Goal: Task Accomplishment & Management: Use online tool/utility

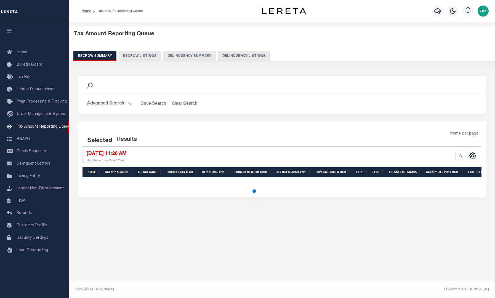
select select "100"
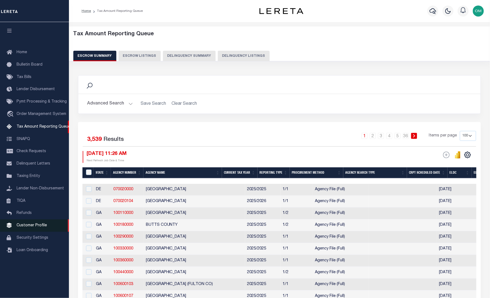
click at [33, 226] on span "Customer Profile" at bounding box center [32, 226] width 30 height 4
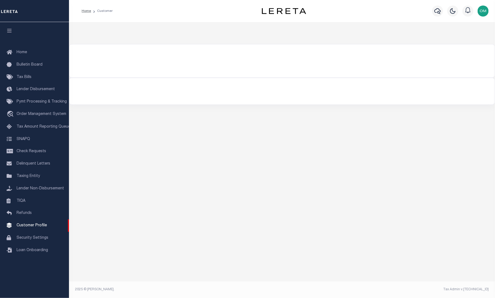
select select "true"
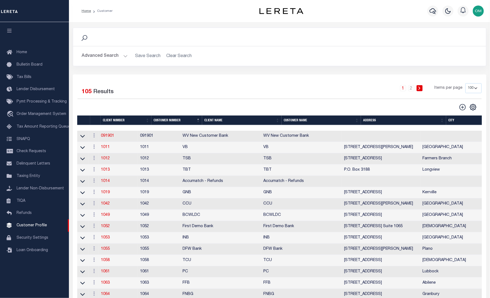
click at [118, 53] on button "Advanced Search" at bounding box center [105, 56] width 46 height 11
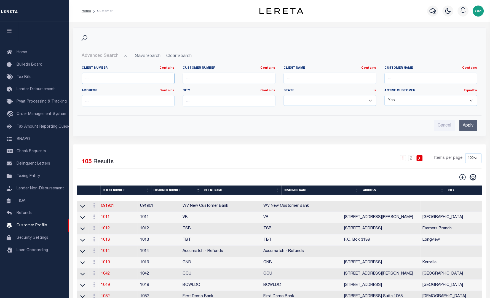
click at [118, 76] on input "text" at bounding box center [128, 78] width 93 height 11
type input "3000"
click at [470, 125] on input "Apply" at bounding box center [469, 125] width 18 height 11
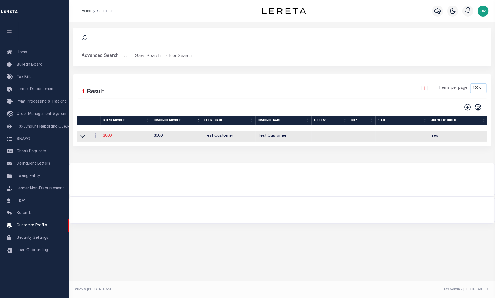
click at [107, 136] on link "3000" at bounding box center [107, 136] width 9 height 4
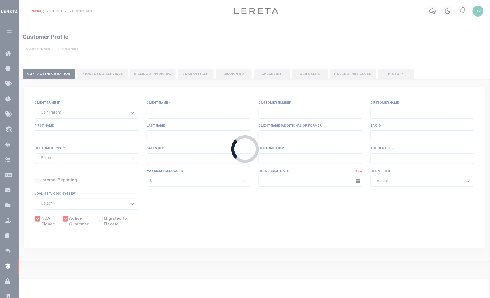
select select
type input "Test Customer"
type input "3000"
type input "Test Customer"
type input "Test"
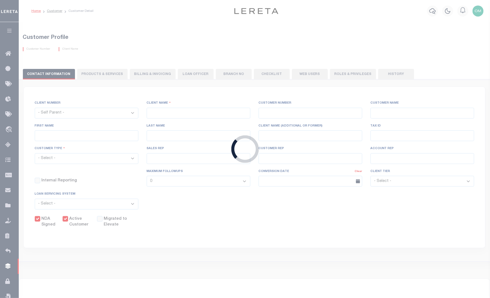
type input "Customer"
select select "Residential"
checkbox input "true"
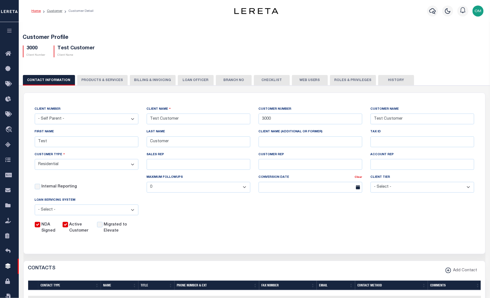
click at [109, 78] on button "PRODUCTS & SERVICES" at bounding box center [102, 80] width 50 height 10
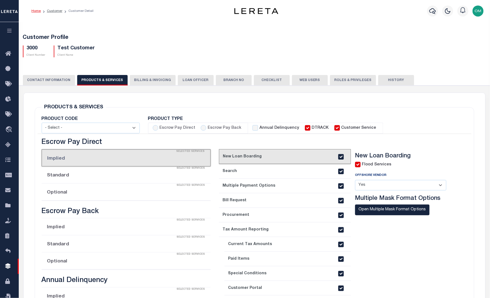
radio input "true"
checkbox input "true"
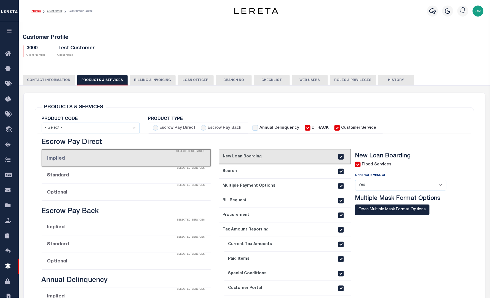
checkbox input "true"
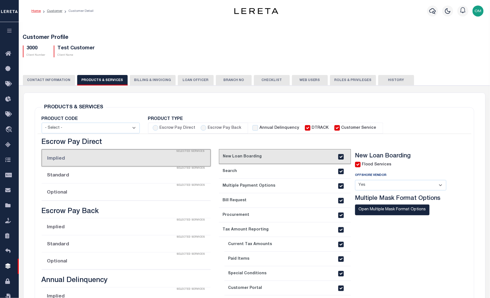
checkbox input "true"
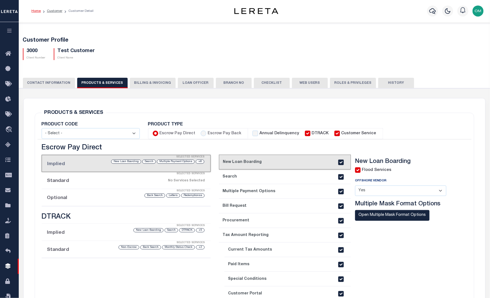
click at [147, 77] on div "CONTACT INFORMATION PRODUCTS & SERVICES PRODUCTS & SERVICES Billing & Invoicing…" at bounding box center [254, 290] width 477 height 439
click at [147, 81] on button "Billing & Invoicing" at bounding box center [153, 83] width 46 height 10
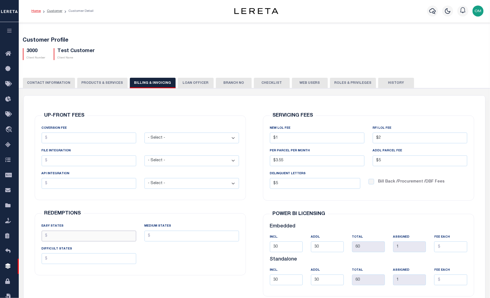
click at [105, 234] on input "EASY STATES" at bounding box center [89, 236] width 95 height 11
type input "$30.00"
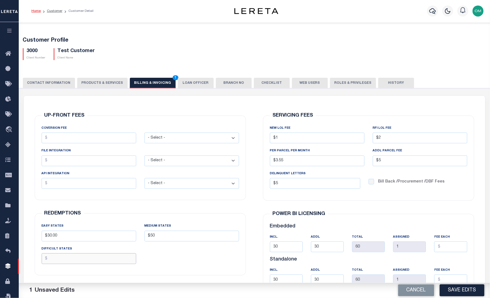
type input "$50.00"
type input "$100.00"
drag, startPoint x: 105, startPoint y: 234, endPoint x: -5, endPoint y: 232, distance: 110.1
click at [0, 232] on html "Home Customer Customer Detail Profile Sign out" at bounding box center [245, 212] width 490 height 424
type input "$30.00"
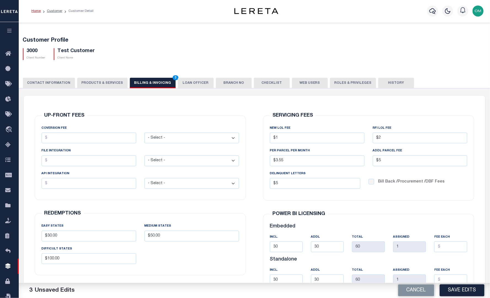
click at [213, 254] on div "EASY STATES $30.00 MEDIUM STATES $50.00 DIFFICULT STATES $100.00" at bounding box center [141, 246] width 206 height 46
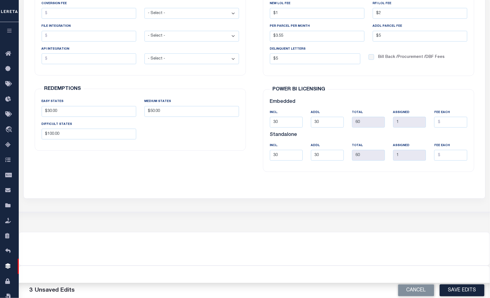
scroll to position [126, 0]
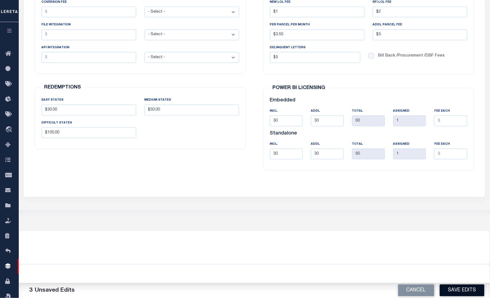
click at [460, 288] on button "Save Edits" at bounding box center [462, 291] width 45 height 12
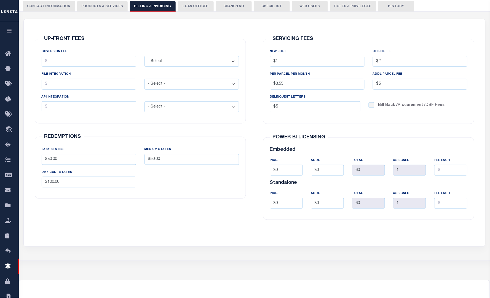
scroll to position [0, 0]
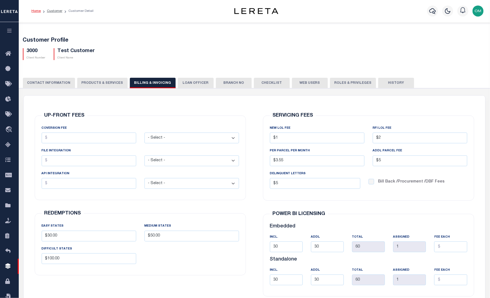
click at [10, 31] on icon "button" at bounding box center [9, 30] width 6 height 5
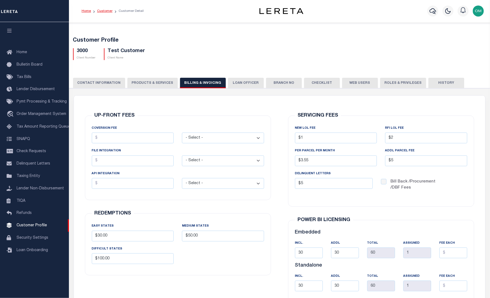
click at [102, 11] on link "Customer" at bounding box center [104, 10] width 15 height 3
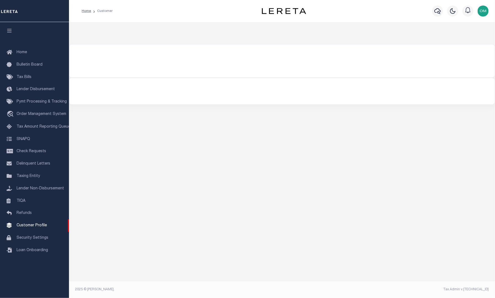
select select "true"
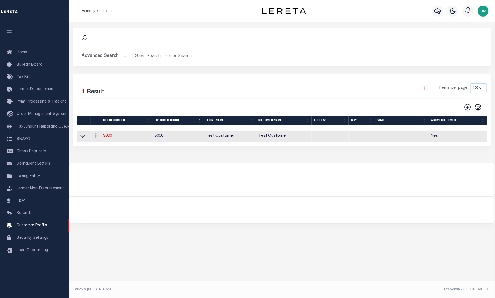
click at [125, 55] on button "Advanced Search" at bounding box center [105, 56] width 46 height 11
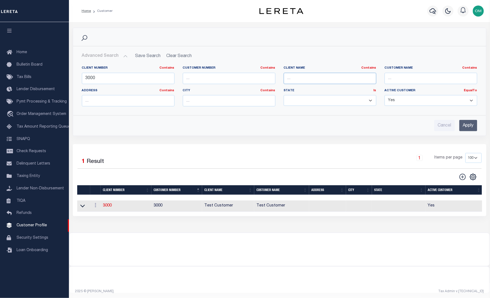
click at [316, 79] on input "text" at bounding box center [330, 78] width 93 height 11
type input "window"
click at [471, 126] on input "Apply" at bounding box center [469, 125] width 18 height 11
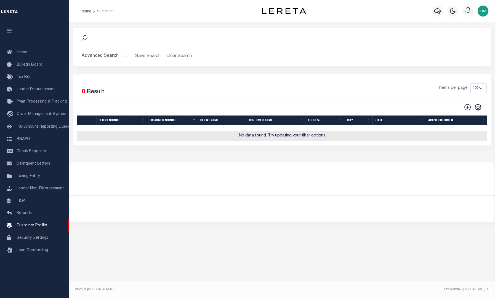
click at [120, 53] on button "Advanced Search" at bounding box center [105, 56] width 46 height 11
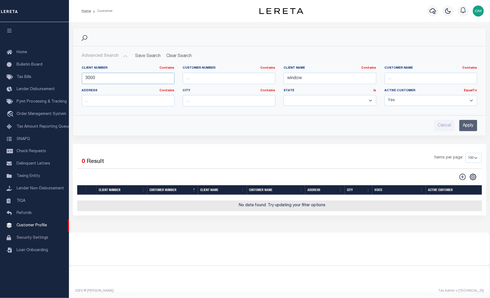
drag, startPoint x: 100, startPoint y: 83, endPoint x: 79, endPoint y: 82, distance: 21.3
click at [79, 82] on div "Client Number Contains Contains Is 3000" at bounding box center [128, 77] width 101 height 23
click at [469, 126] on input "Apply" at bounding box center [469, 125] width 18 height 11
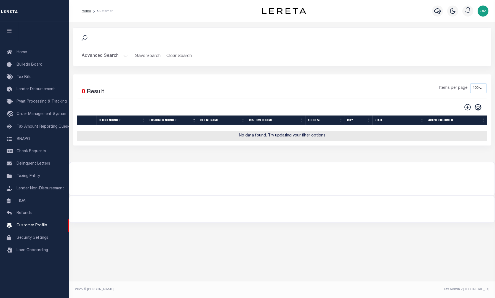
click at [123, 55] on button "Advanced Search" at bounding box center [105, 56] width 46 height 11
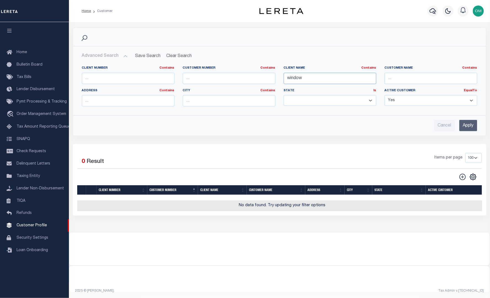
drag, startPoint x: 318, startPoint y: 79, endPoint x: 242, endPoint y: 84, distance: 76.3
click at [242, 84] on div "Client Number Contains Contains Is Customer Number Contains Contains Is Contains" at bounding box center [280, 88] width 404 height 45
click at [209, 81] on input "text" at bounding box center [229, 78] width 93 height 11
type input "1087"
click at [467, 126] on input "Apply" at bounding box center [469, 125] width 18 height 11
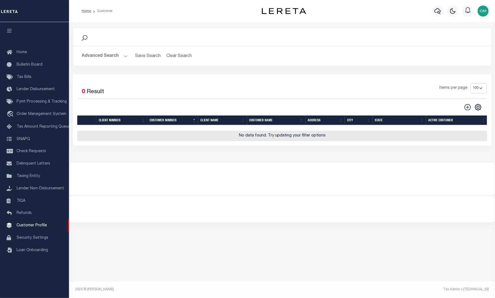
click at [122, 53] on button "Advanced Search" at bounding box center [105, 56] width 46 height 11
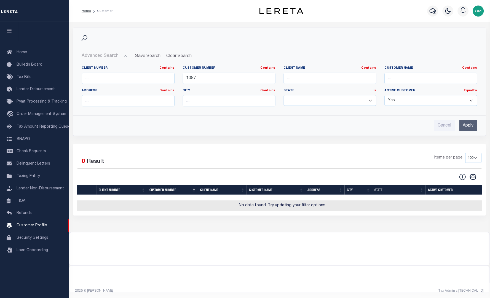
click at [432, 98] on select "Yes No" at bounding box center [431, 100] width 93 height 11
select select
click at [385, 95] on select "Yes No" at bounding box center [431, 100] width 93 height 11
click at [468, 124] on input "Apply" at bounding box center [469, 125] width 18 height 11
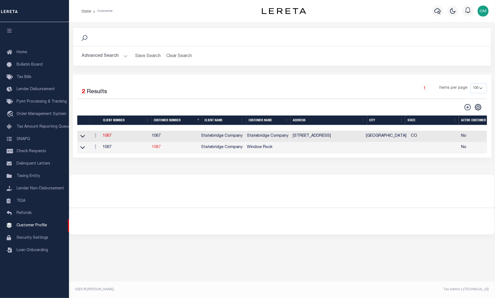
click at [161, 148] on link "1087" at bounding box center [156, 147] width 9 height 4
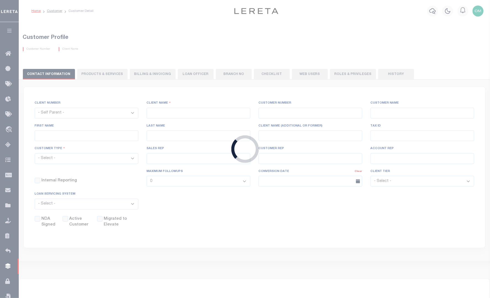
select select "1067"
type input "Statebridge Company"
type input "1087"
type input "Window Rock"
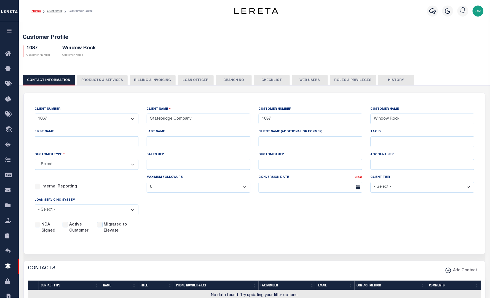
click at [130, 250] on form "CLIENT NUMBER - Self Parent - 091901 1011 1012 1013 1014 1016 1017 1018 101814 …" at bounding box center [255, 173] width 462 height 161
click at [101, 81] on button "PRODUCTS & SERVICES" at bounding box center [102, 80] width 50 height 10
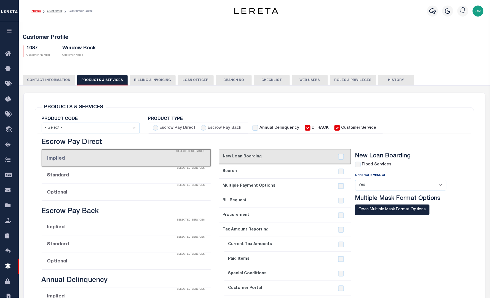
select select "STX"
radio input "true"
checkbox input "true"
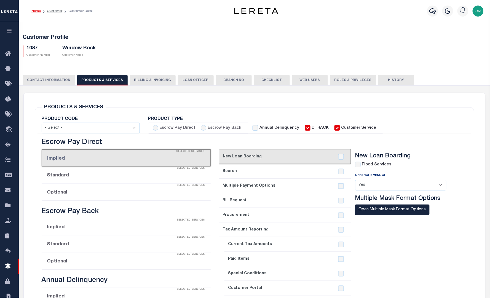
checkbox input "true"
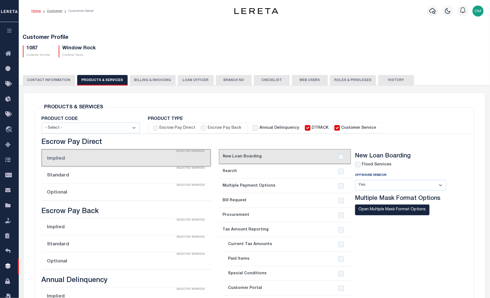
checkbox input "true"
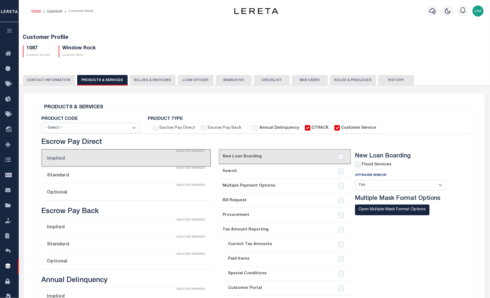
checkbox input "true"
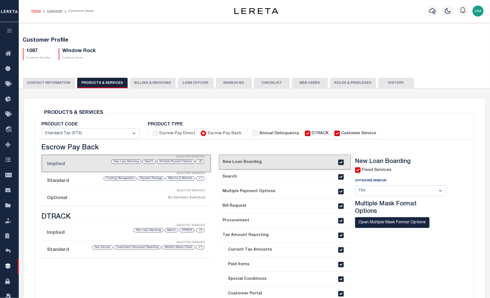
click at [157, 81] on button "Billing & Invoicing" at bounding box center [153, 83] width 46 height 10
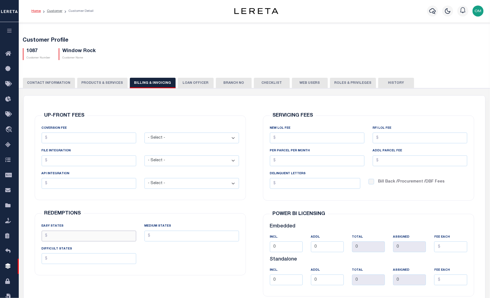
click at [87, 233] on input "EASY STATES" at bounding box center [89, 236] width 95 height 11
type input "$30.00"
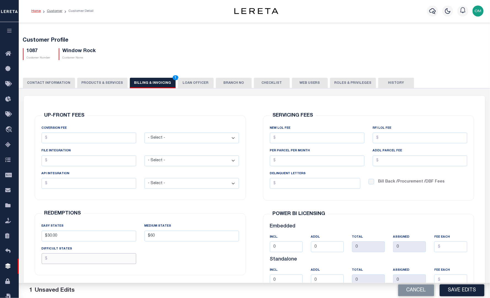
type input "$60.00"
click at [105, 257] on input "DIFFICULT STATES" at bounding box center [89, 258] width 95 height 11
type input "$90.00"
click at [483, 296] on button "Save Edits" at bounding box center [462, 291] width 45 height 12
click at [472, 292] on div "Cancel Saving..." at bounding box center [373, 290] width 236 height 15
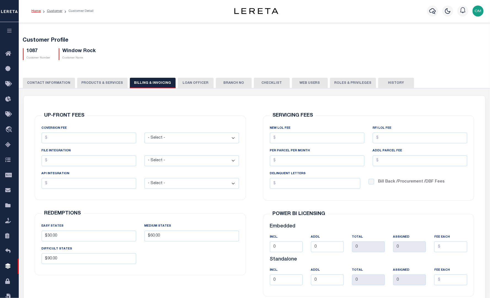
click at [307, 49] on div "1087 Customer Number Window Rock Customer Name" at bounding box center [255, 52] width 472 height 16
click at [108, 14] on div "Home Customer Customer Detail" at bounding box center [122, 11] width 191 height 12
click at [11, 29] on icon "button" at bounding box center [9, 30] width 6 height 5
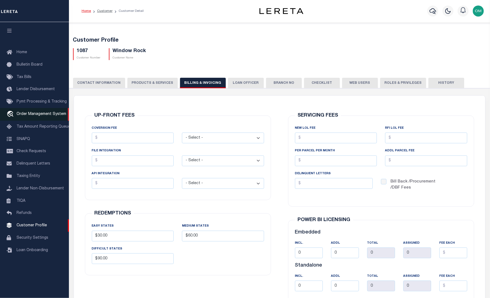
click at [41, 112] on link "travel_explore Order Management System" at bounding box center [34, 114] width 69 height 13
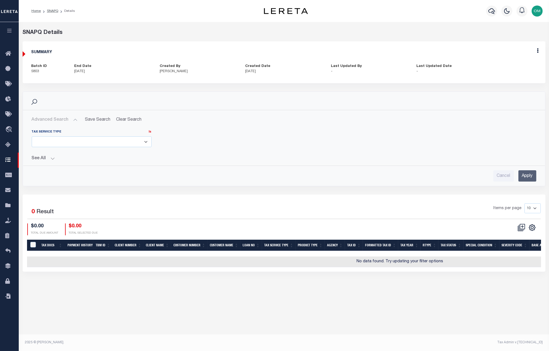
scroll to position [0, 22]
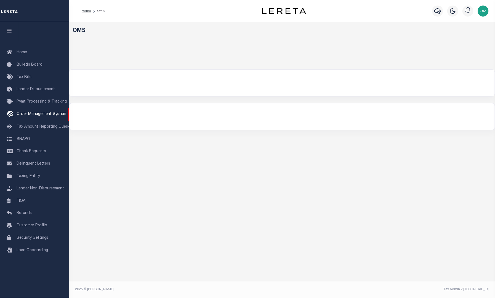
select select
select select "200"
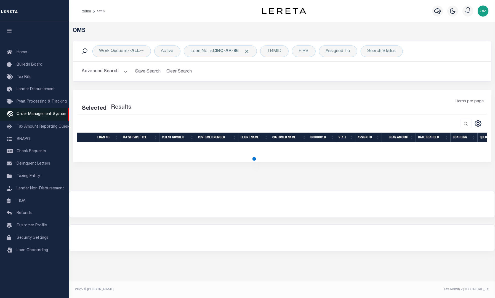
select select "200"
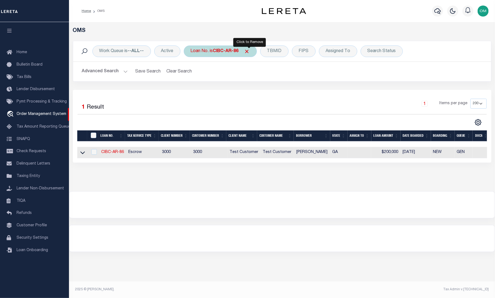
click at [250, 49] on span "Click to Remove" at bounding box center [247, 52] width 6 height 6
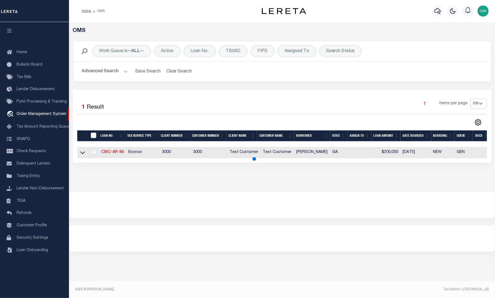
click at [125, 69] on button "Advanced Search" at bounding box center [105, 71] width 46 height 11
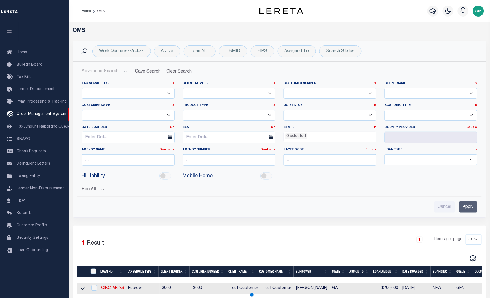
click at [405, 89] on select "78796 AB ABL Accumatch - Refunds AF AFCU AgustinADLQBank AgustinDtrackBank ALB …" at bounding box center [431, 93] width 93 height 11
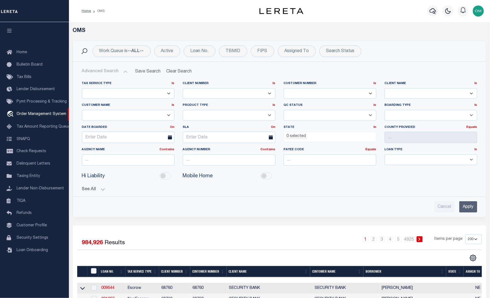
click at [408, 97] on select "78796 AB ABL Accumatch - Refunds AF AFCU AgustinADLQBank AgustinDtrackBank ALB …" at bounding box center [431, 93] width 93 height 11
click at [408, 94] on select "78796 AB ABL Accumatch - Refunds AF AFCU AgustinADLQBank AgustinDtrackBank ALB …" at bounding box center [431, 93] width 93 height 11
select select "Test Customer"
click at [385, 88] on select "78796 AB ABL Accumatch - Refunds AF AFCU AgustinADLQBank AgustinDtrackBank ALB …" at bounding box center [431, 93] width 93 height 11
click at [468, 205] on input "Apply" at bounding box center [469, 206] width 18 height 11
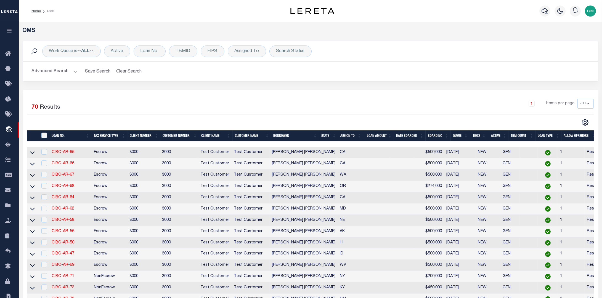
click at [75, 69] on button "Advanced Search" at bounding box center [55, 71] width 46 height 11
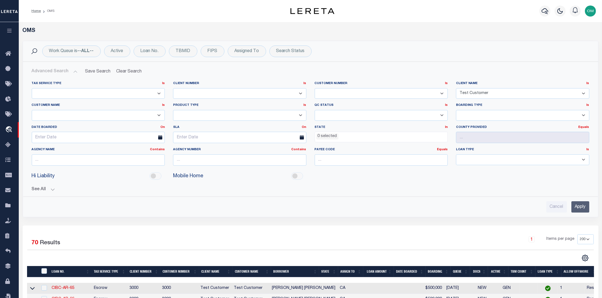
click at [50, 189] on button "See All" at bounding box center [310, 189] width 557 height 5
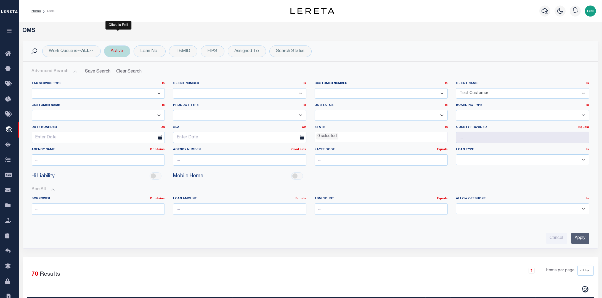
click at [124, 49] on div "Active" at bounding box center [117, 52] width 26 height 12
click at [139, 60] on select "Is Contains" at bounding box center [151, 63] width 81 height 10
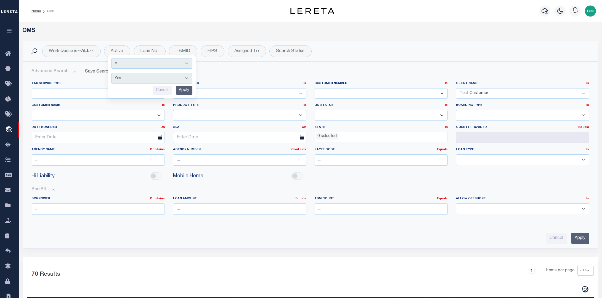
click at [141, 29] on h5 "OMS" at bounding box center [310, 31] width 575 height 7
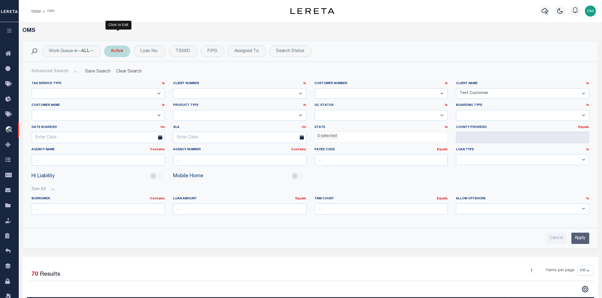
click at [123, 47] on div "Active Is Contains Yes No Cancel Apply" at bounding box center [117, 52] width 26 height 12
click at [175, 76] on select "Yes No" at bounding box center [151, 78] width 81 height 10
click at [174, 77] on select "Yes No" at bounding box center [151, 78] width 81 height 10
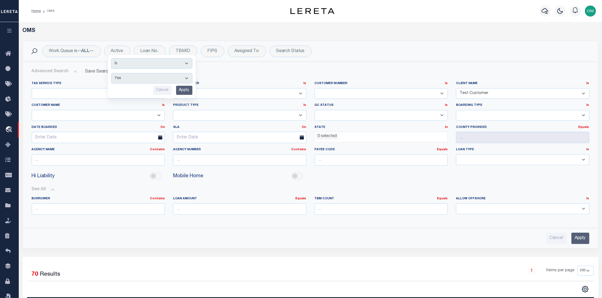
click at [194, 13] on div "Home OMS" at bounding box center [146, 11] width 238 height 12
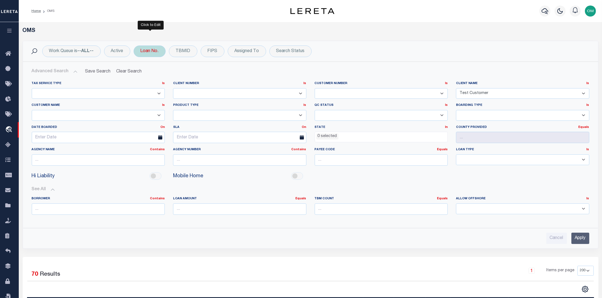
click at [161, 52] on div "Loan No." at bounding box center [150, 52] width 32 height 12
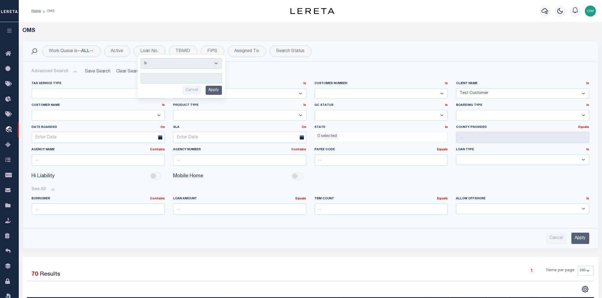
click at [173, 21] on div "Home OMS Profile Sign out" at bounding box center [310, 11] width 583 height 22
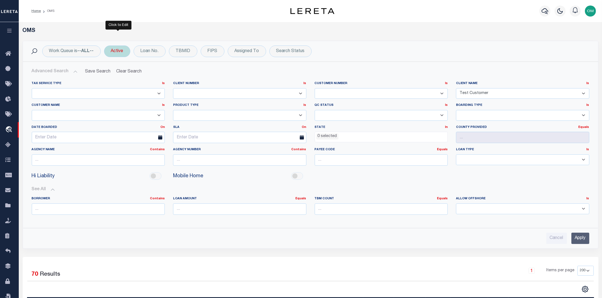
click at [124, 50] on div "Active" at bounding box center [117, 52] width 26 height 12
click at [148, 74] on select "Yes No" at bounding box center [151, 78] width 81 height 10
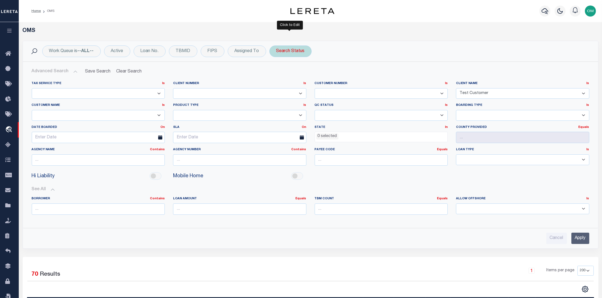
click at [281, 49] on div "Search Status" at bounding box center [290, 52] width 42 height 12
click at [305, 78] on select "Automated Search Bad Parcel Complete Duplicate Parcel High Dollar Reporting In …" at bounding box center [316, 78] width 81 height 10
select select "PR"
click at [276, 73] on select "Automated Search Bad Parcel Complete Duplicate Parcel High Dollar Reporting In …" at bounding box center [316, 78] width 81 height 10
click at [345, 89] on input "Apply" at bounding box center [349, 90] width 16 height 9
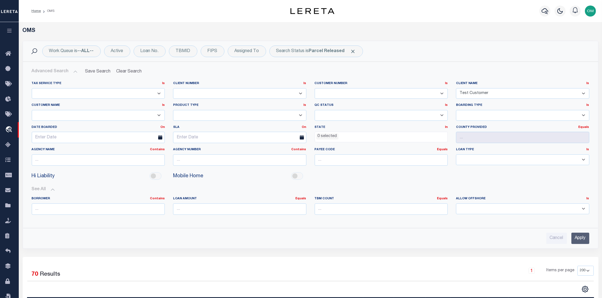
click at [495, 232] on div "Cancel Apply" at bounding box center [310, 236] width 566 height 16
click at [495, 236] on input "Apply" at bounding box center [580, 238] width 18 height 11
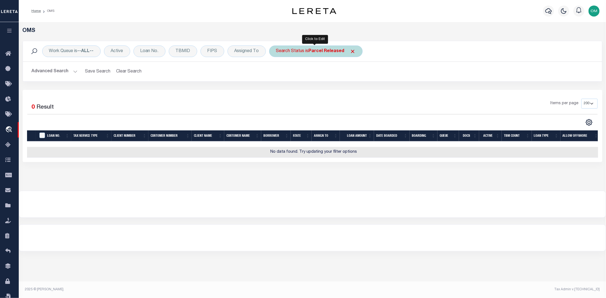
click at [317, 54] on b "Parcel Released" at bounding box center [327, 51] width 36 height 4
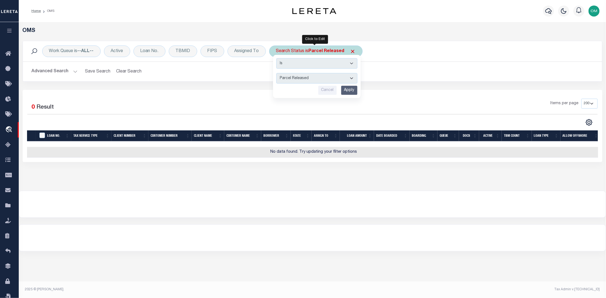
click at [325, 76] on select "Automated Search Bad Parcel Complete Duplicate Parcel High Dollar Reporting In …" at bounding box center [316, 78] width 81 height 10
select select "BP"
click at [276, 73] on select "Automated Search Bad Parcel Complete Duplicate Parcel High Dollar Reporting In …" at bounding box center [316, 78] width 81 height 10
click at [346, 93] on input "Apply" at bounding box center [349, 90] width 16 height 9
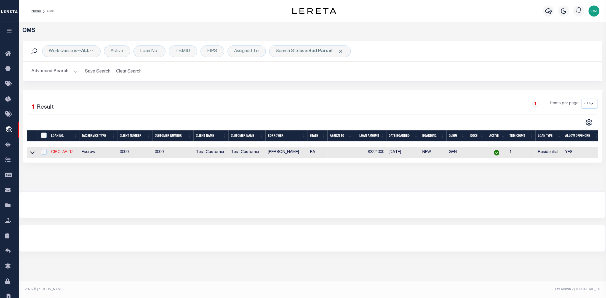
click at [66, 151] on link "CIBC-AR-12" at bounding box center [62, 152] width 23 height 4
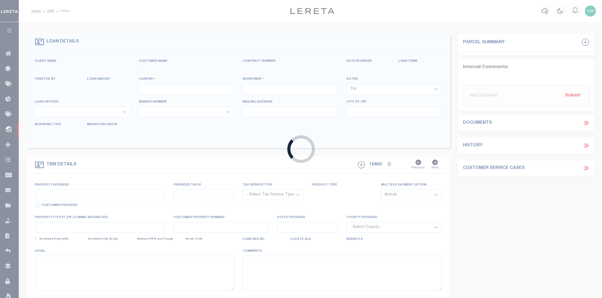
type input "CIBC-AR-12"
type input "[PERSON_NAME]"
select select
type input "815 BROADWAY"
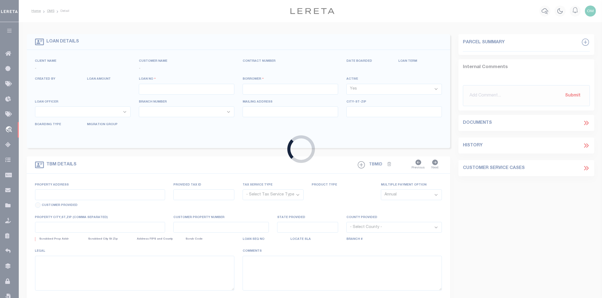
type input "ALTOONA PA 16601-5344"
type input "[DATE]"
select select "600"
select select "10"
select select "Escrow"
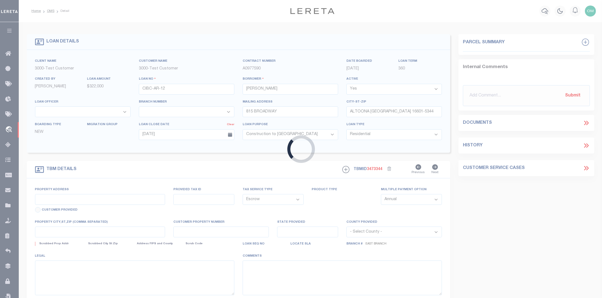
select select "127539"
select select "25316"
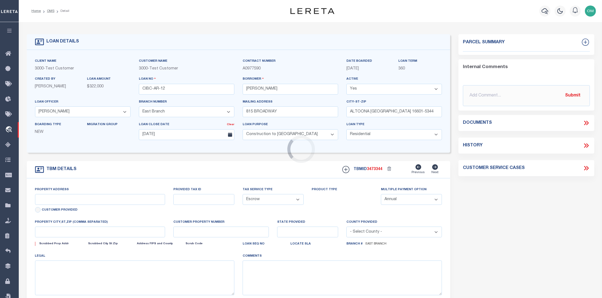
type input "815 BROADWAY"
select select
type input "ALTOONA PA 16601-5344"
type input "PA"
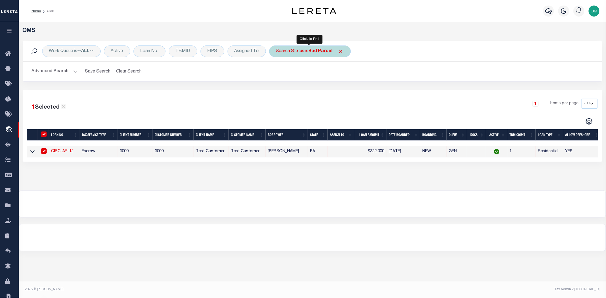
click at [307, 47] on div "Search Status is Bad Parcel" at bounding box center [310, 52] width 82 height 12
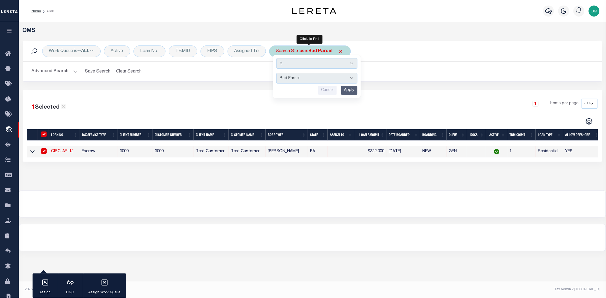
click at [319, 76] on select "Automated Search Bad Parcel Complete Duplicate Parcel High Dollar Reporting In …" at bounding box center [316, 78] width 81 height 10
select select "PA"
click at [276, 73] on select "Automated Search Bad Parcel Complete Duplicate Parcel High Dollar Reporting In …" at bounding box center [316, 78] width 81 height 10
click at [350, 90] on input "Apply" at bounding box center [349, 90] width 16 height 9
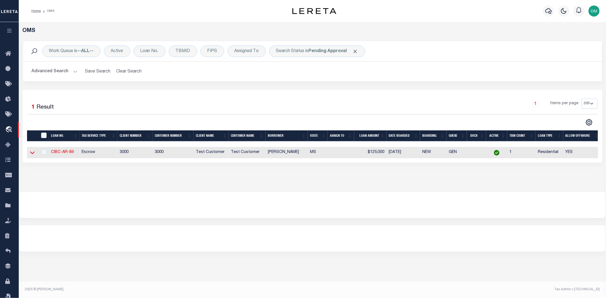
click at [34, 153] on icon at bounding box center [32, 153] width 5 height 3
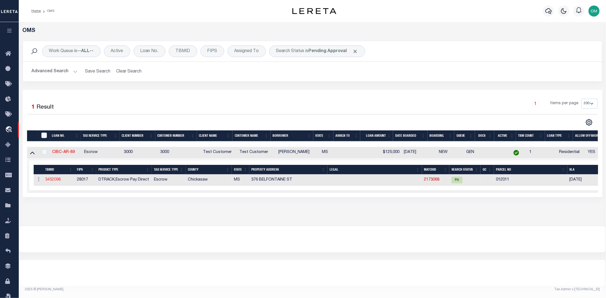
click at [55, 180] on link "3452098" at bounding box center [52, 180] width 15 height 4
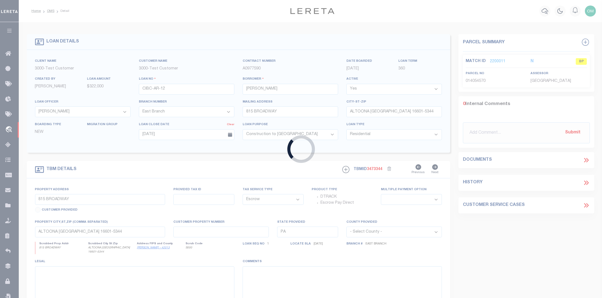
type input "CIBC-AR-89"
select select "127537"
select select
type input "376 BELFONTAINE ST"
type input "HOUSTON MS 38851-2907"
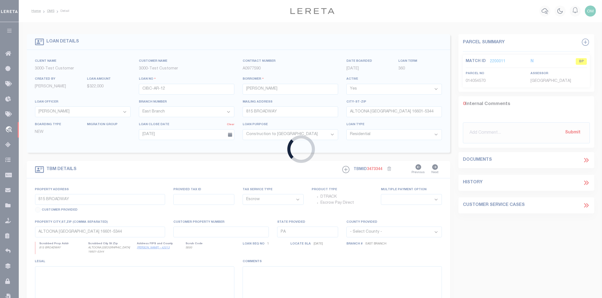
type input "07/07/2025"
select select "10"
type input "376 BELFONTAINE ST"
select select
type input "HOUSTON MS 38851-2907"
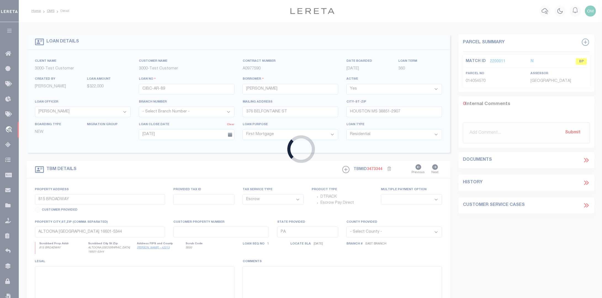
type input "MS"
select select "127537"
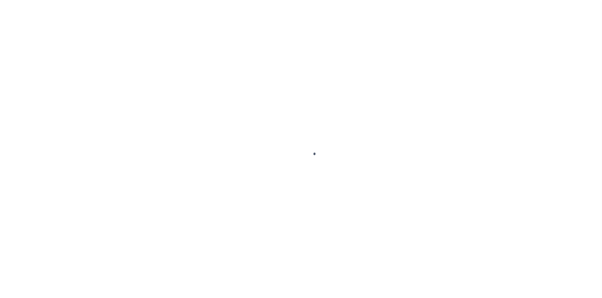
select select "1067"
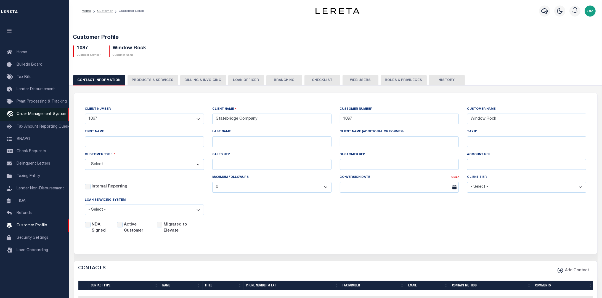
click at [36, 111] on link "travel_explore Order Management System" at bounding box center [34, 114] width 69 height 13
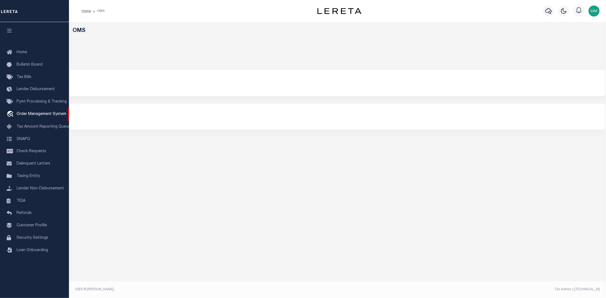
select select "200"
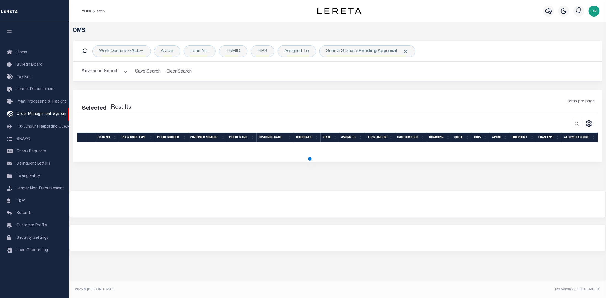
select select "200"
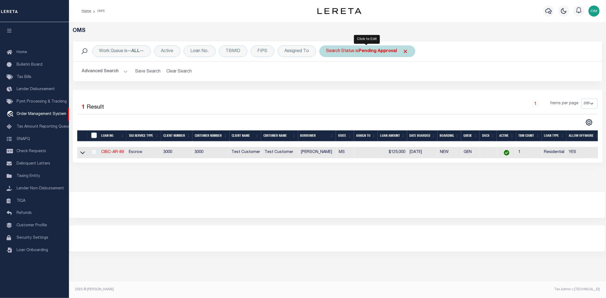
click at [377, 50] on b "Pending Approval" at bounding box center [378, 51] width 38 height 4
select select "PA"
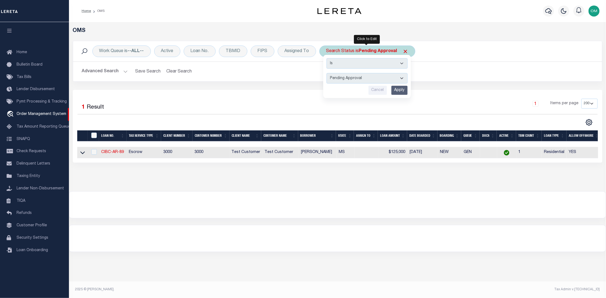
click at [405, 78] on select "Automated Search Bad Parcel Complete Duplicate Parcel High Dollar Reporting In …" at bounding box center [367, 78] width 81 height 10
click at [205, 98] on div "Selected 1 Result 1 Items per page 10 25 50 100 200" at bounding box center [338, 126] width 530 height 73
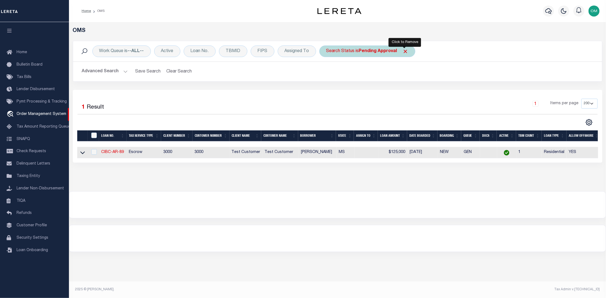
click at [405, 50] on span "Click to Remove" at bounding box center [406, 52] width 6 height 6
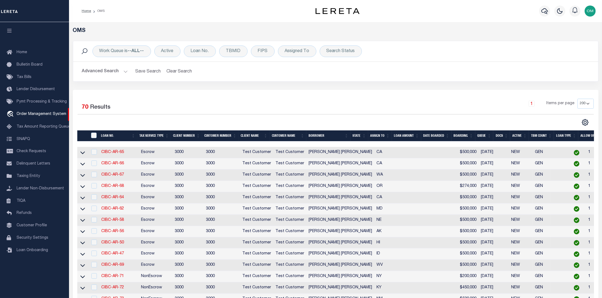
drag, startPoint x: 84, startPoint y: 153, endPoint x: 102, endPoint y: 155, distance: 18.6
click at [84, 153] on icon at bounding box center [82, 153] width 5 height 3
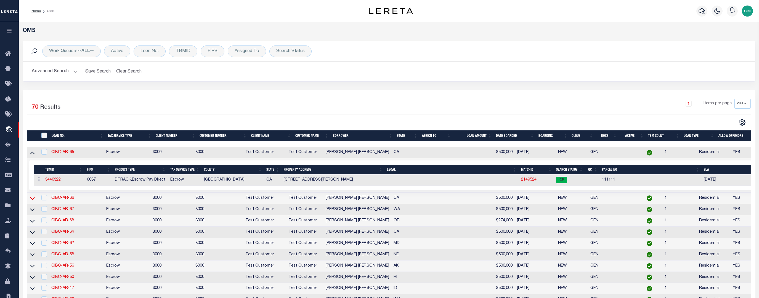
click at [33, 197] on icon at bounding box center [32, 199] width 5 height 6
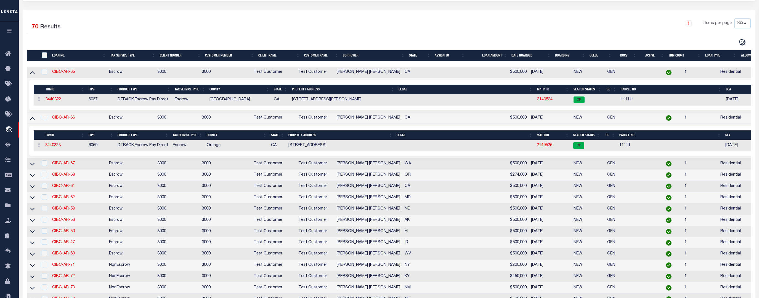
scroll to position [122, 0]
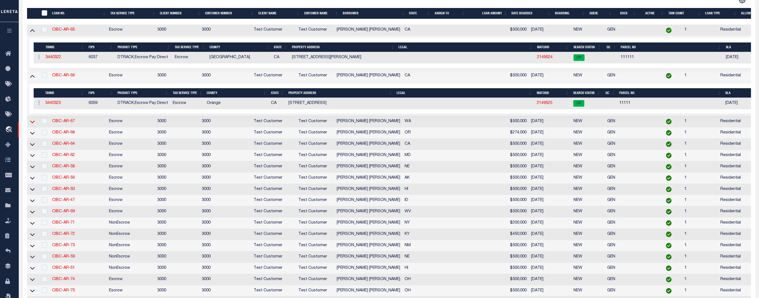
click at [32, 122] on icon at bounding box center [32, 122] width 5 height 6
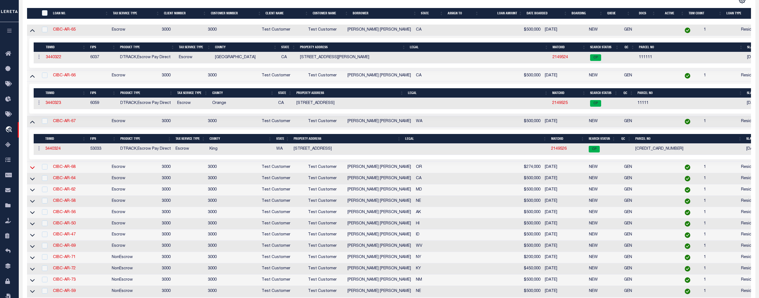
click at [33, 166] on icon at bounding box center [32, 168] width 5 height 6
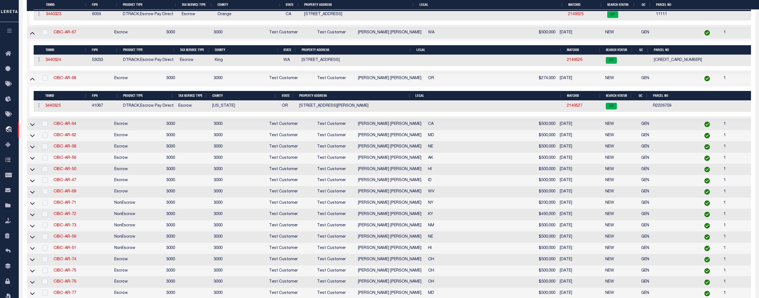
scroll to position [214, 0]
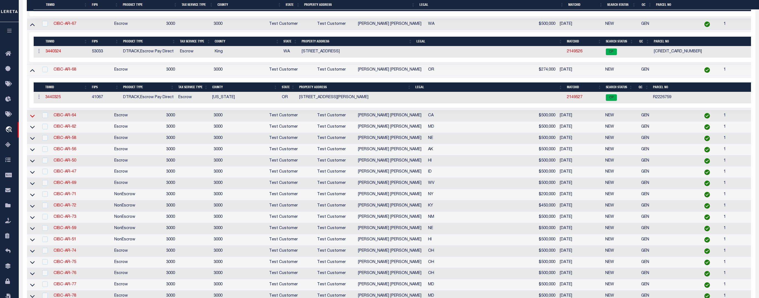
click at [31, 115] on icon at bounding box center [32, 116] width 5 height 6
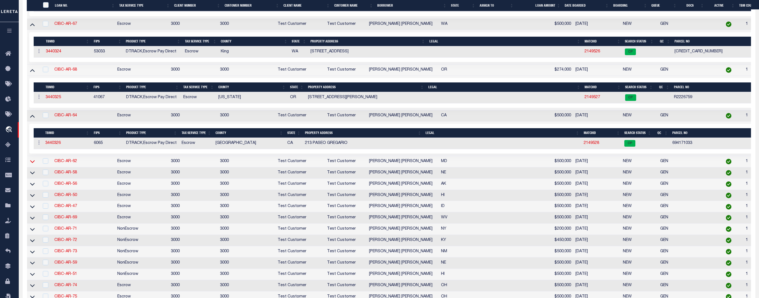
click at [33, 162] on icon at bounding box center [32, 162] width 5 height 6
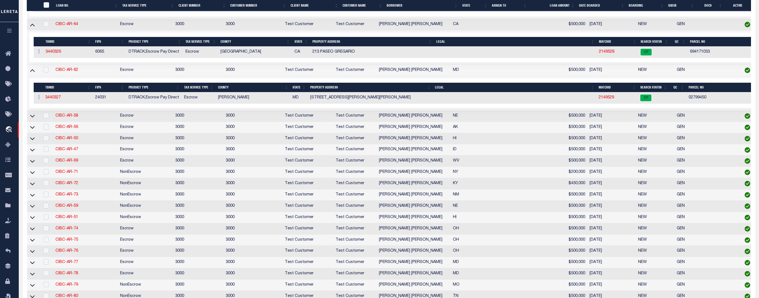
scroll to position [306, 0]
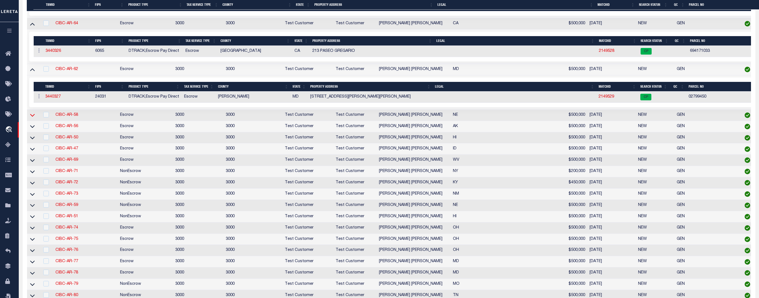
click at [31, 115] on icon at bounding box center [32, 115] width 5 height 6
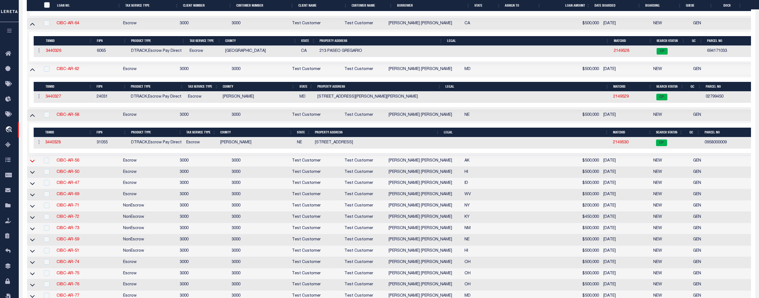
click at [32, 163] on icon at bounding box center [32, 161] width 5 height 6
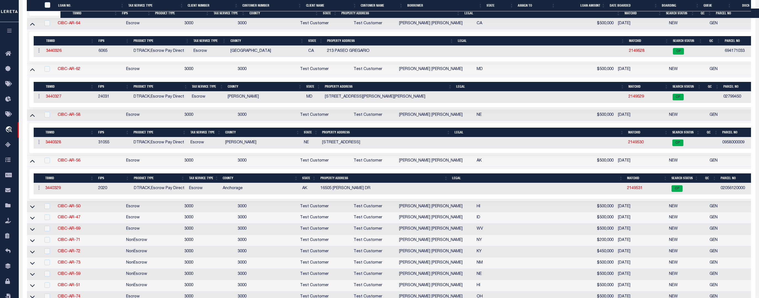
scroll to position [368, 0]
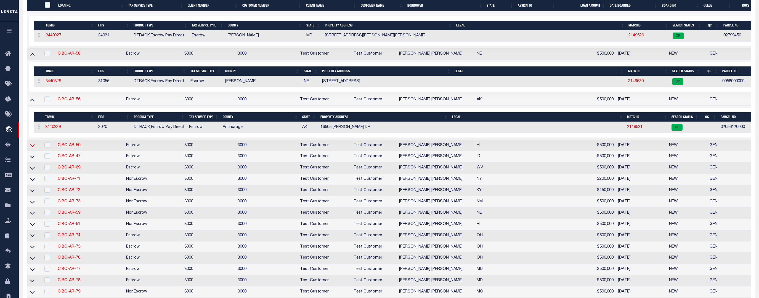
click at [33, 147] on icon at bounding box center [32, 146] width 5 height 6
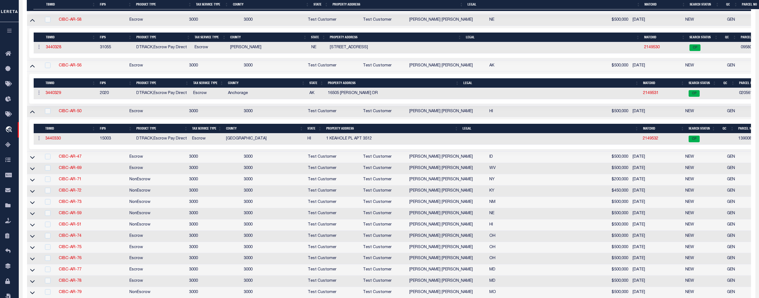
scroll to position [429, 0]
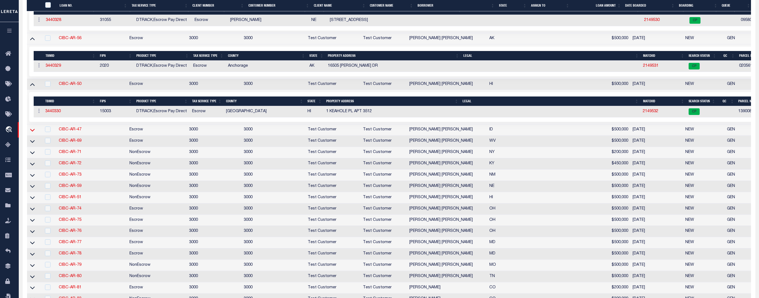
click at [32, 132] on icon at bounding box center [32, 130] width 5 height 6
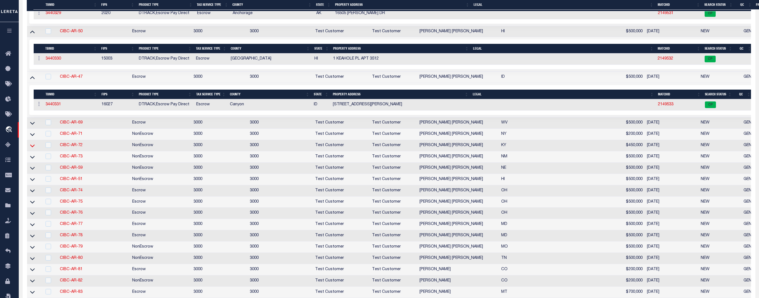
scroll to position [490, 0]
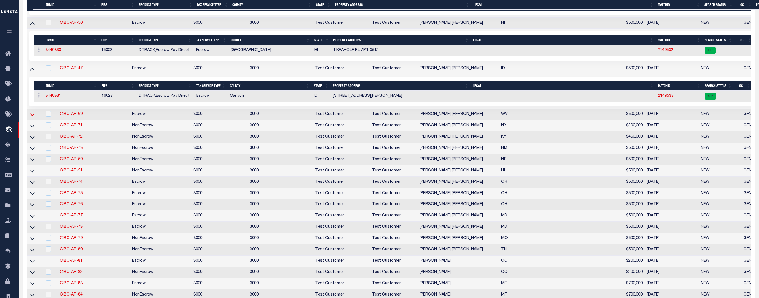
click at [31, 116] on icon at bounding box center [32, 115] width 5 height 6
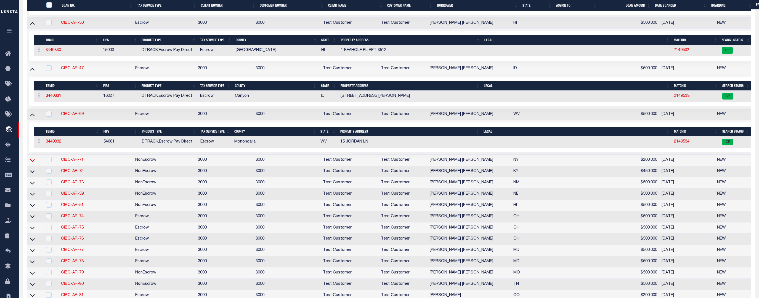
click at [31, 163] on icon at bounding box center [32, 160] width 5 height 6
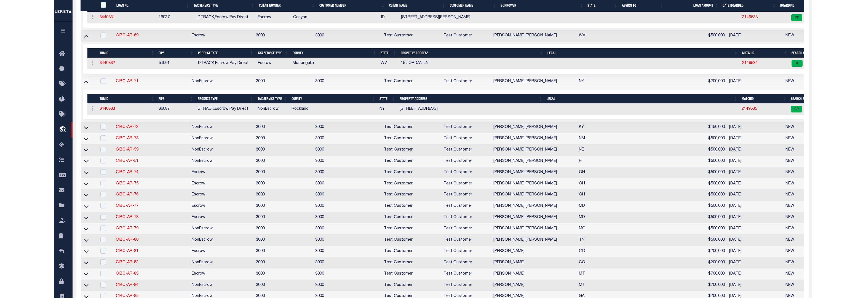
scroll to position [582, 0]
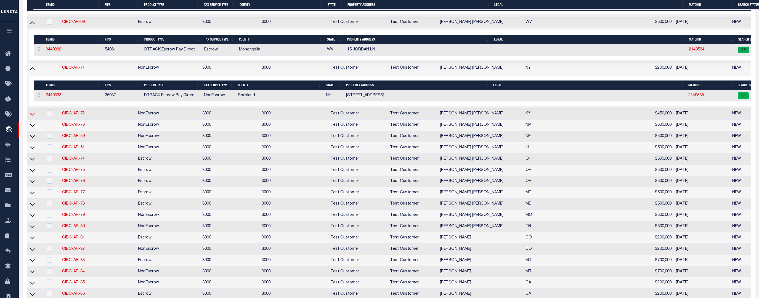
click at [31, 115] on icon at bounding box center [32, 114] width 5 height 6
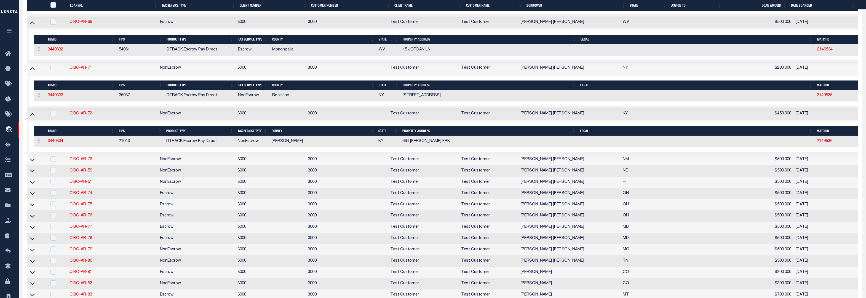
click at [104, 120] on td "CIBC-AR-72" at bounding box center [112, 113] width 90 height 11
checkbox input "true"
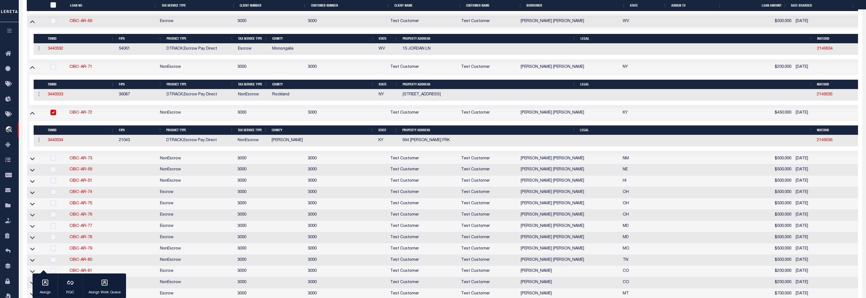
scroll to position [581, 0]
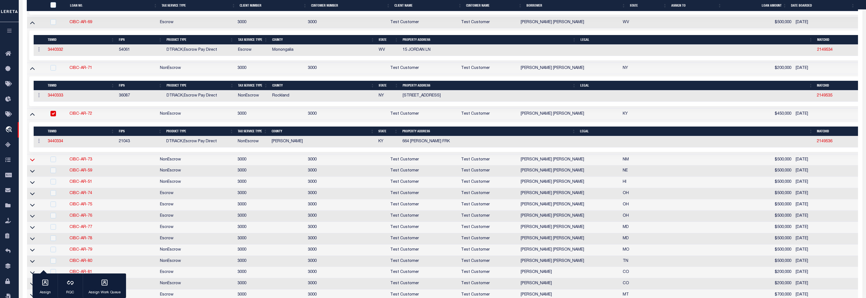
click at [30, 162] on icon at bounding box center [32, 160] width 5 height 3
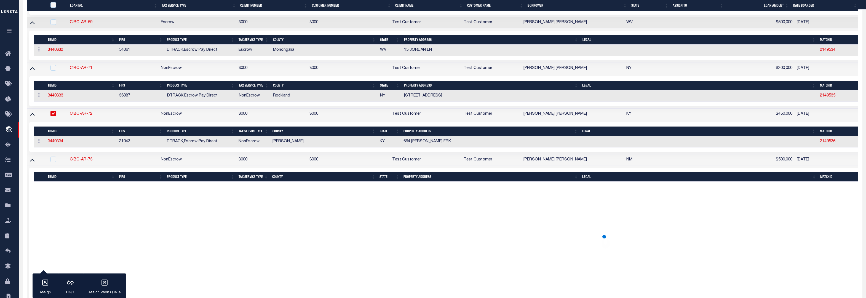
click at [30, 163] on icon at bounding box center [32, 160] width 5 height 6
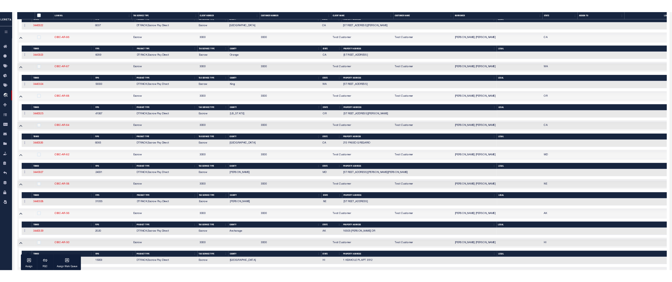
scroll to position [0, 0]
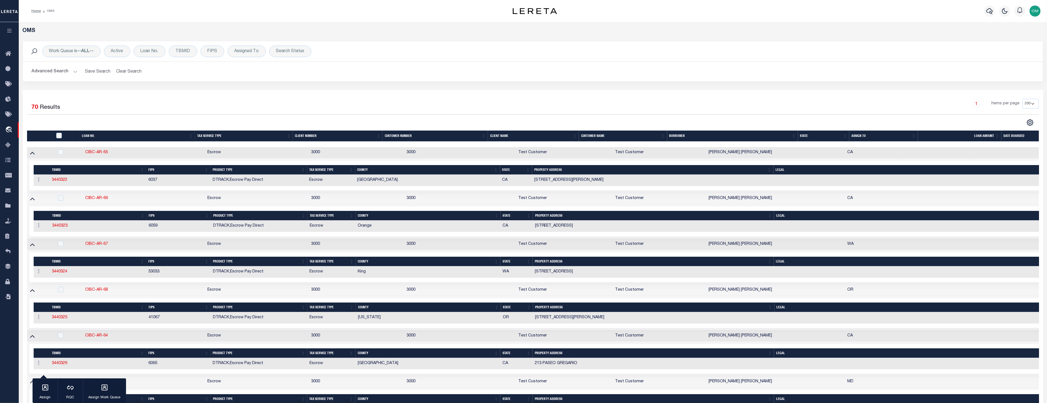
click at [350, 80] on div "Advanced Search Save Search Clear Search tblSearchTopScreen_dynamictable_____De…" at bounding box center [533, 72] width 1020 height 20
click at [58, 242] on input "checkbox" at bounding box center [61, 244] width 6 height 6
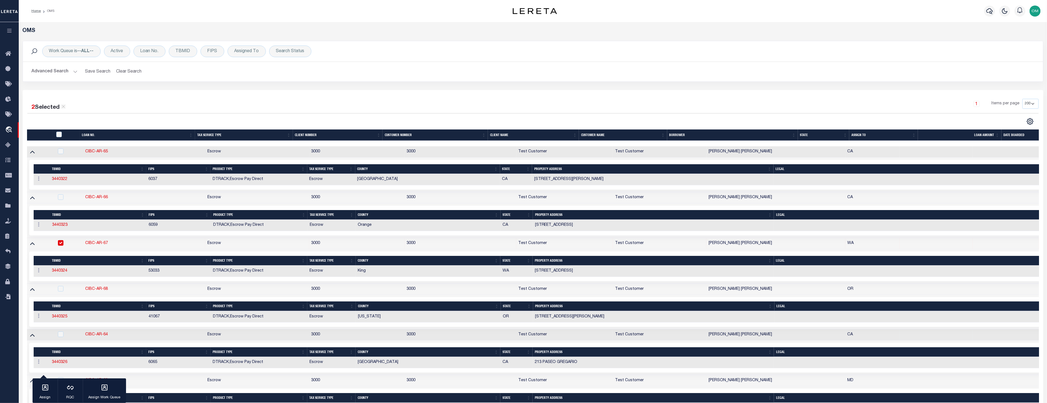
click at [60, 243] on input "checkbox" at bounding box center [61, 243] width 6 height 6
checkbox input "false"
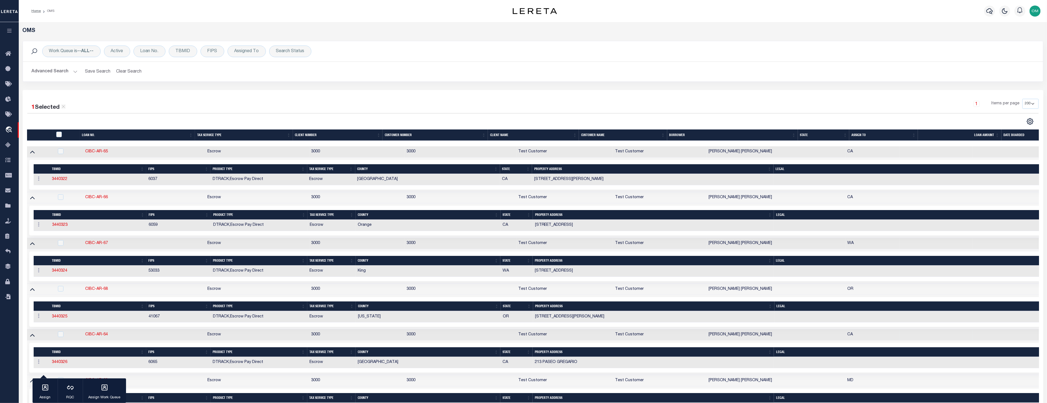
click at [347, 81] on div "Work Queue is --ALL-- Active Loan No. TBMID FIPS Assigned To Search Status Sear…" at bounding box center [533, 61] width 1021 height 41
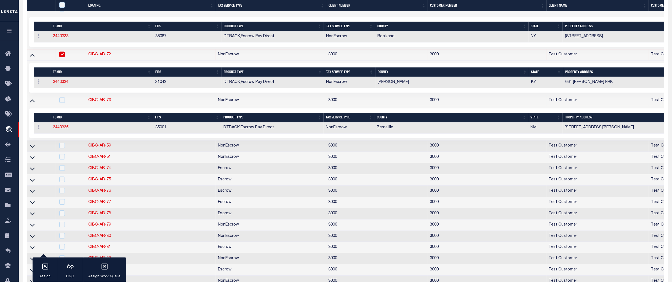
scroll to position [674, 0]
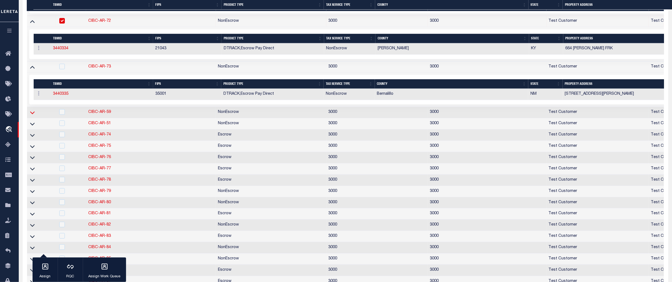
click at [34, 114] on icon at bounding box center [32, 113] width 5 height 3
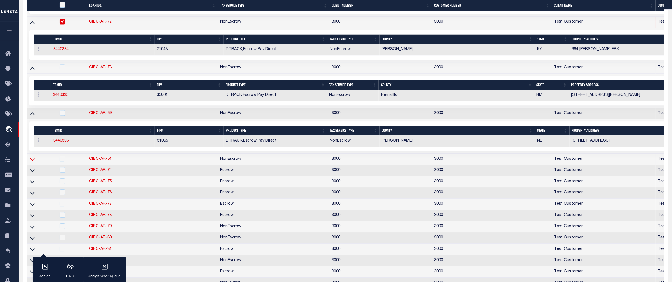
click at [31, 162] on icon at bounding box center [32, 159] width 5 height 6
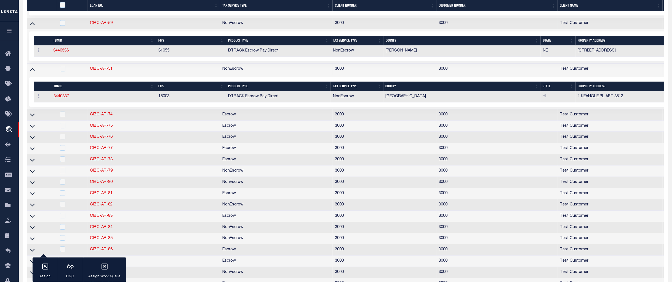
scroll to position [797, 0]
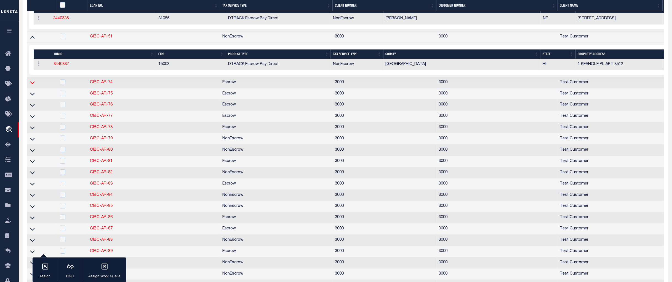
click at [31, 86] on icon at bounding box center [32, 83] width 5 height 6
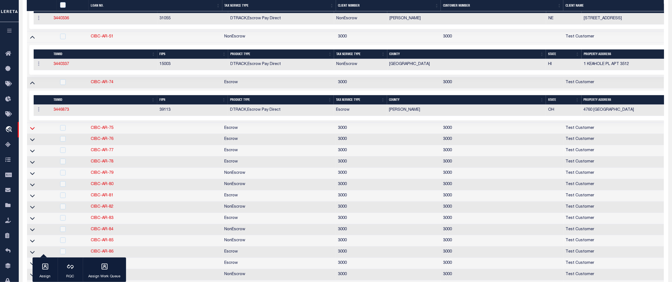
click at [32, 131] on icon at bounding box center [32, 129] width 5 height 6
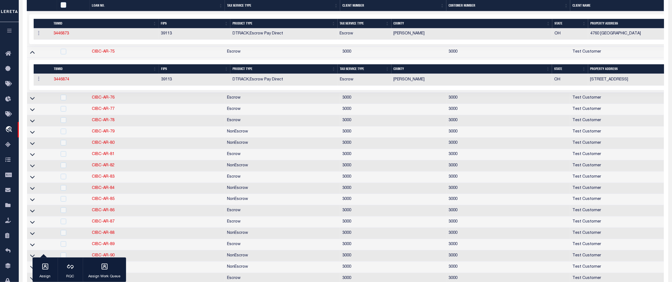
scroll to position [889, 0]
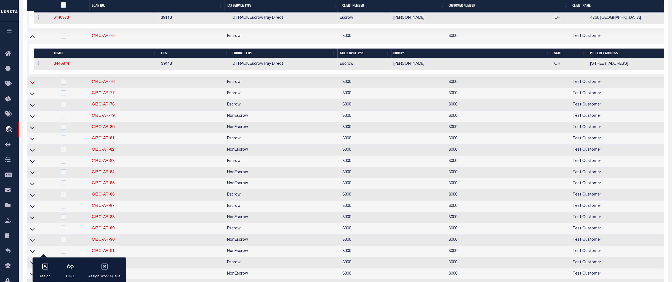
click at [32, 84] on icon at bounding box center [32, 83] width 5 height 3
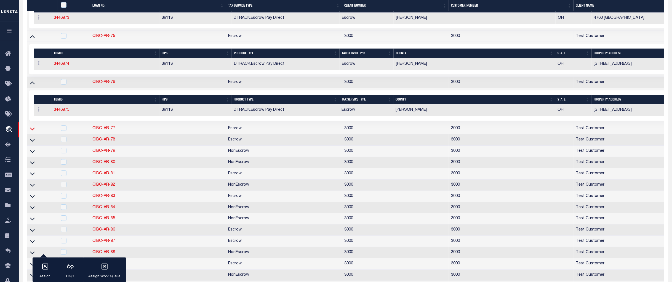
click at [31, 132] on icon at bounding box center [32, 129] width 5 height 6
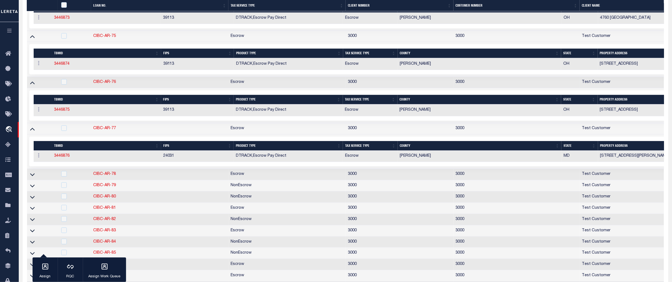
scroll to position [950, 0]
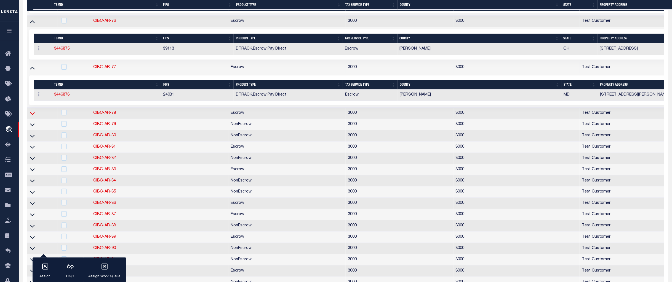
click at [31, 116] on icon at bounding box center [32, 114] width 5 height 6
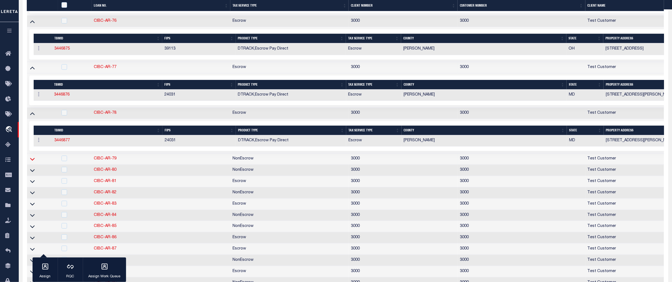
click at [33, 162] on icon at bounding box center [32, 159] width 5 height 6
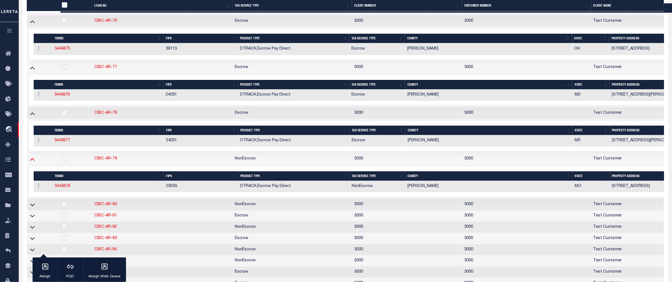
scroll to position [1072, 0]
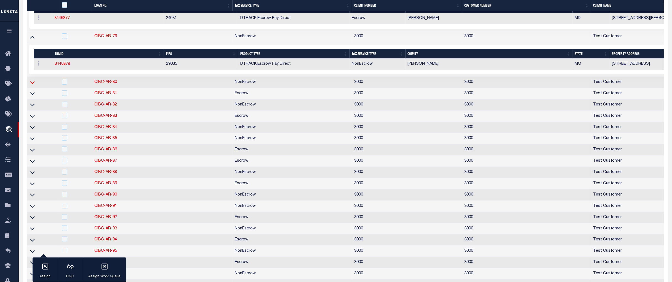
click at [31, 86] on icon at bounding box center [32, 83] width 5 height 6
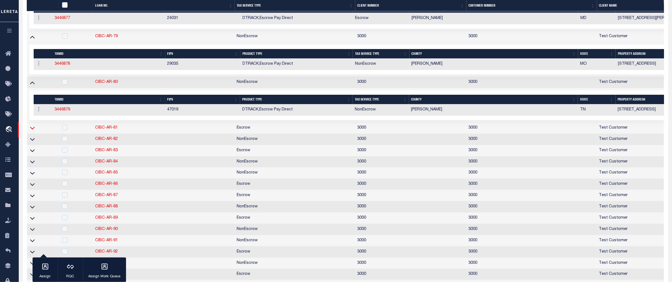
click at [33, 131] on icon at bounding box center [32, 128] width 5 height 6
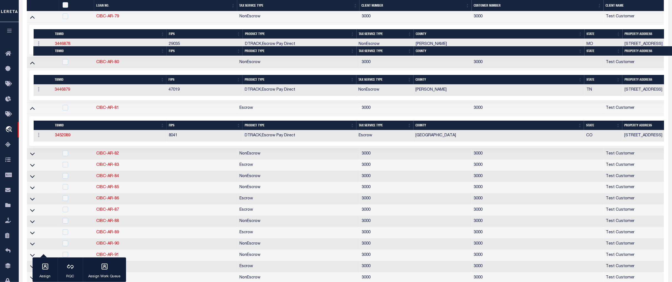
scroll to position [1165, 0]
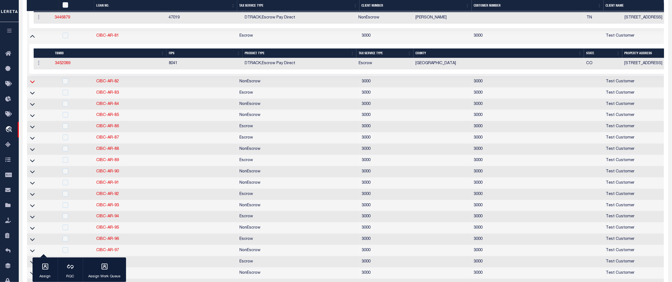
click at [33, 85] on icon at bounding box center [32, 82] width 5 height 6
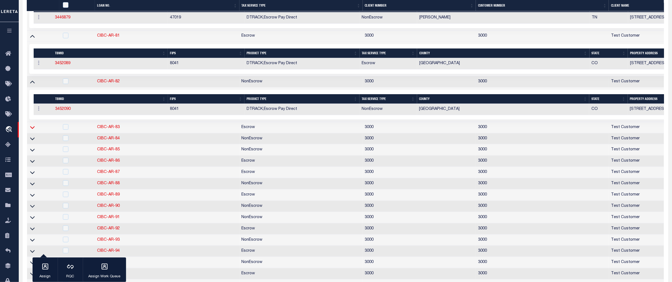
click at [32, 130] on icon at bounding box center [32, 128] width 5 height 6
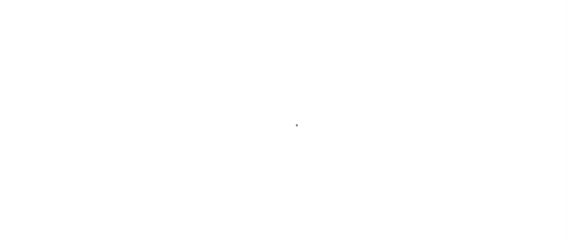
scroll to position [29, 0]
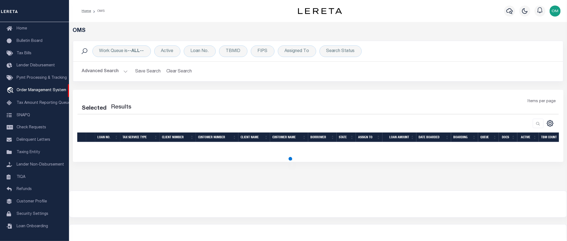
click at [254, 114] on div "Items per page" at bounding box center [379, 106] width 367 height 15
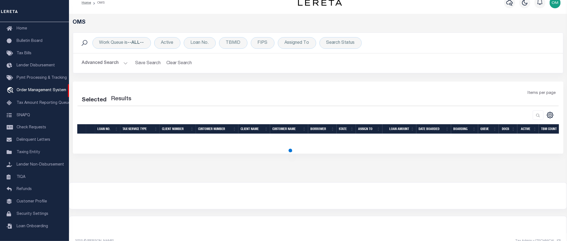
scroll to position [17, 0]
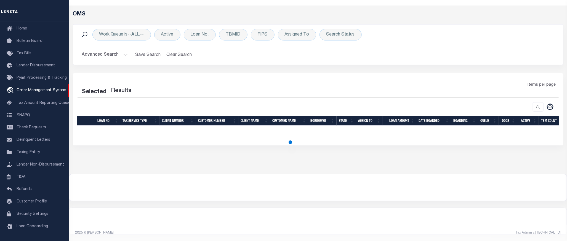
select select "200"
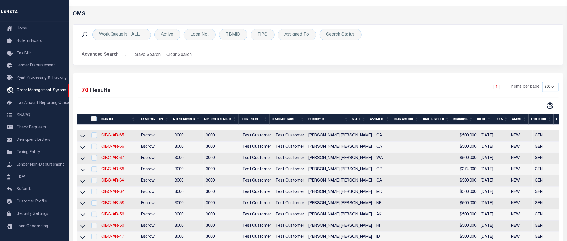
click at [107, 98] on div "Selected 70 Results 1 Items per page 10 25 50 100 200" at bounding box center [318, 95] width 490 height 27
click at [83, 136] on icon at bounding box center [82, 136] width 5 height 6
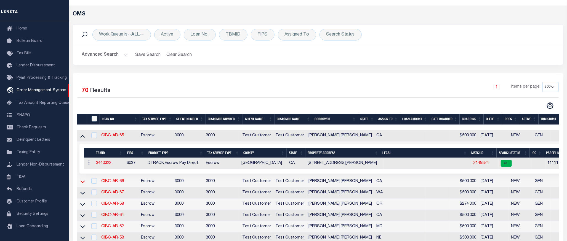
click at [84, 183] on icon at bounding box center [82, 182] width 5 height 6
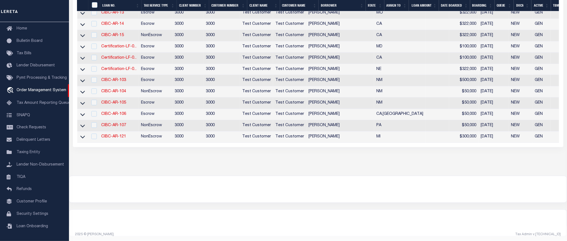
scroll to position [1096, 0]
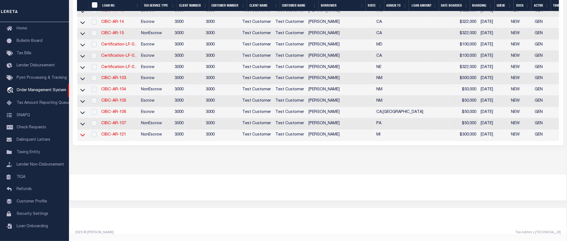
click at [82, 134] on icon at bounding box center [82, 135] width 5 height 3
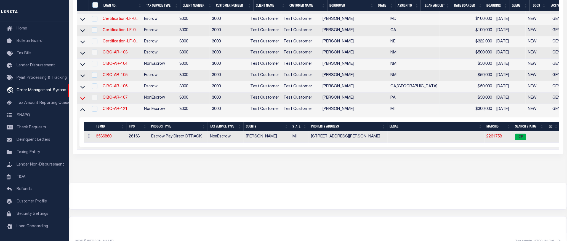
click at [83, 100] on icon at bounding box center [82, 98] width 5 height 3
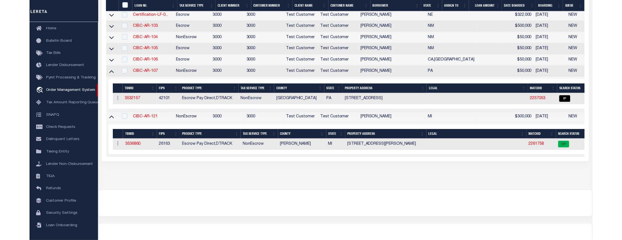
scroll to position [829, 0]
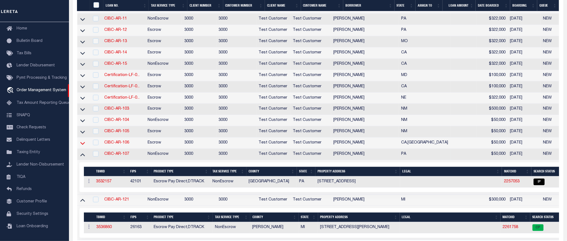
click at [83, 146] on icon at bounding box center [82, 143] width 5 height 6
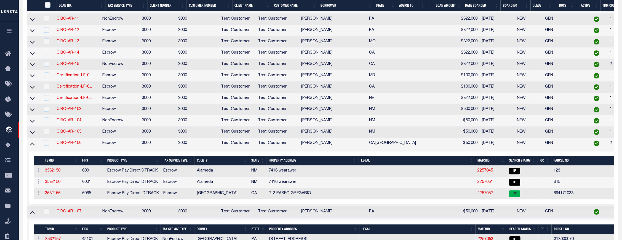
click at [31, 135] on icon at bounding box center [32, 132] width 5 height 6
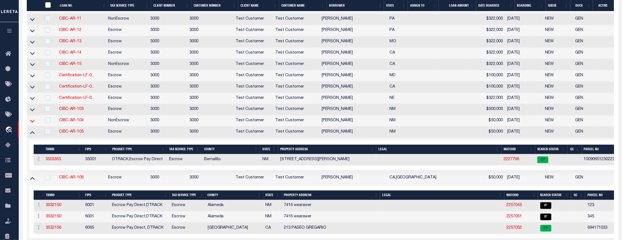
click at [30, 124] on icon at bounding box center [32, 121] width 5 height 6
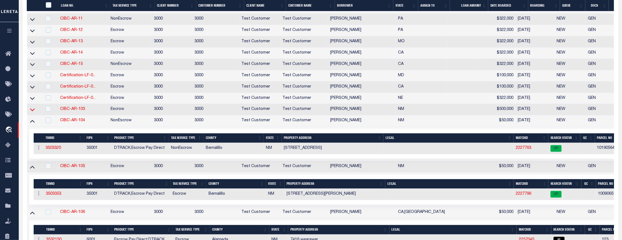
click at [30, 112] on icon at bounding box center [32, 109] width 5 height 6
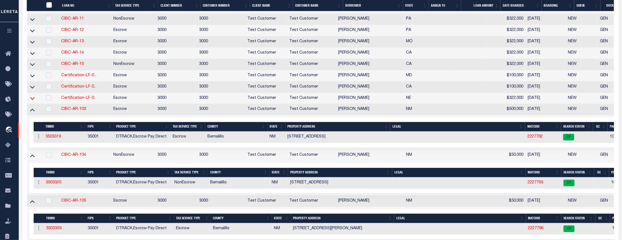
click at [33, 101] on icon at bounding box center [32, 98] width 5 height 6
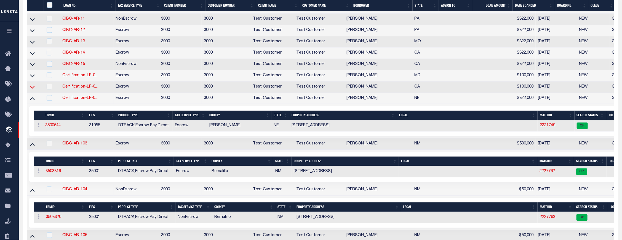
click at [33, 90] on icon at bounding box center [32, 87] width 5 height 6
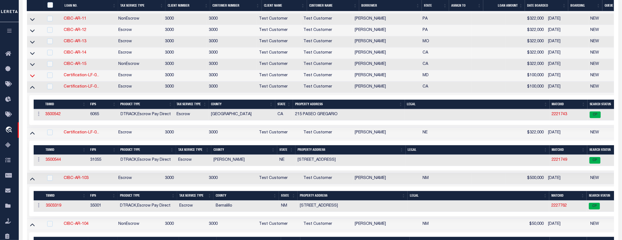
click at [31, 77] on icon at bounding box center [32, 75] width 5 height 3
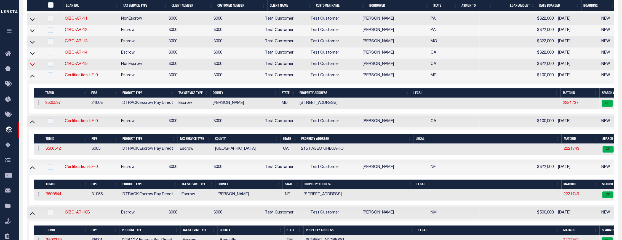
click at [33, 67] on icon at bounding box center [32, 64] width 5 height 6
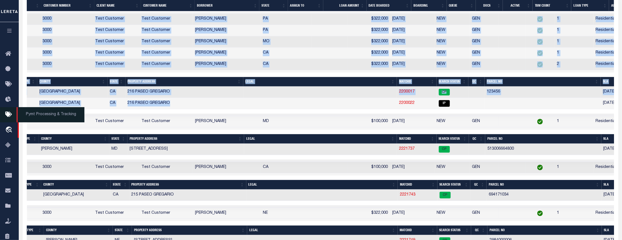
scroll to position [0, 0]
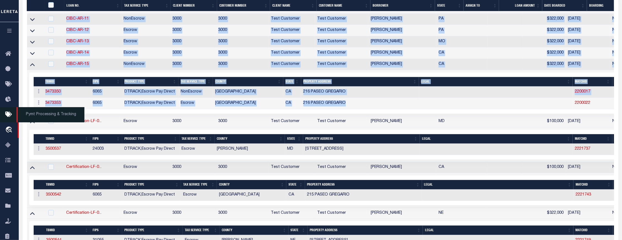
drag, startPoint x: 409, startPoint y: 122, endPoint x: 3, endPoint y: 119, distance: 405.5
click at [110, 98] on td "6065" at bounding box center [106, 91] width 32 height 11
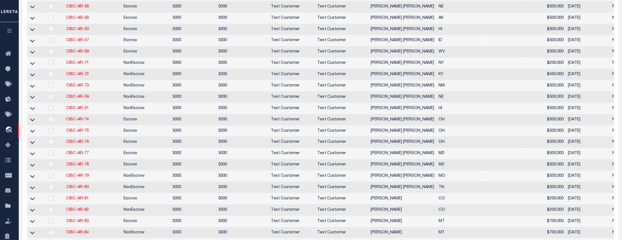
scroll to position [102, 0]
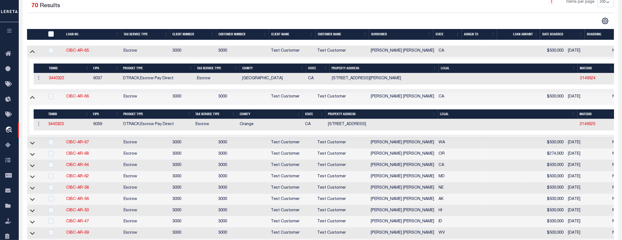
click at [35, 143] on link at bounding box center [32, 142] width 6 height 4
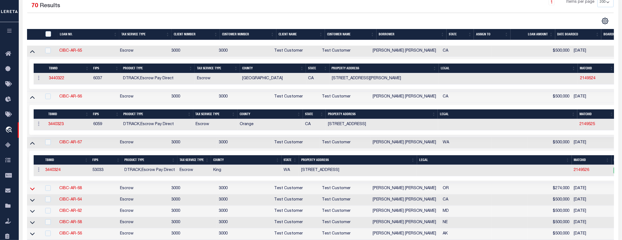
click at [31, 191] on icon at bounding box center [32, 189] width 5 height 6
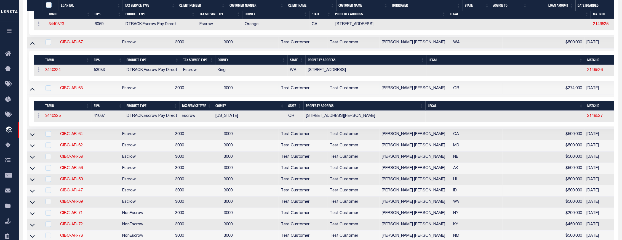
scroll to position [177, 0]
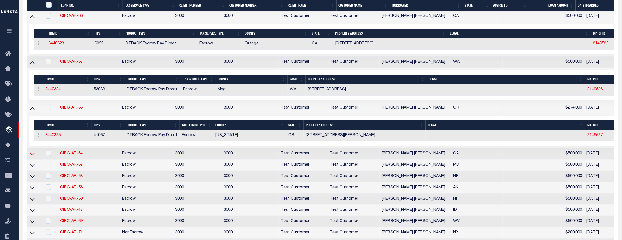
click at [30, 154] on icon at bounding box center [32, 154] width 5 height 6
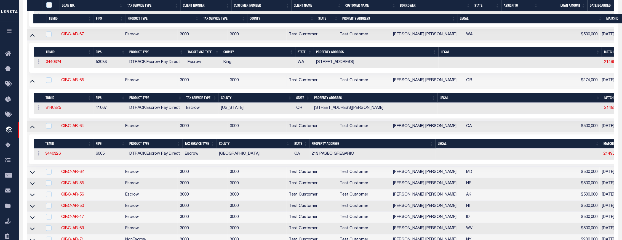
scroll to position [252, 0]
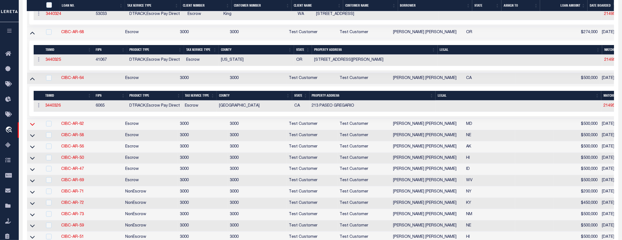
click at [32, 126] on icon at bounding box center [32, 124] width 5 height 6
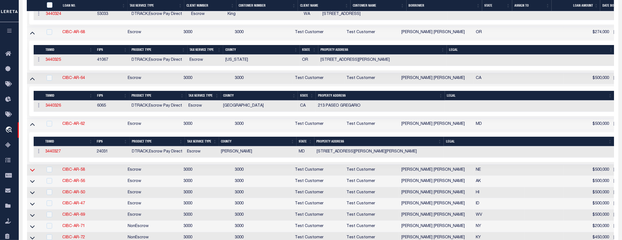
click at [31, 172] on icon at bounding box center [32, 170] width 5 height 6
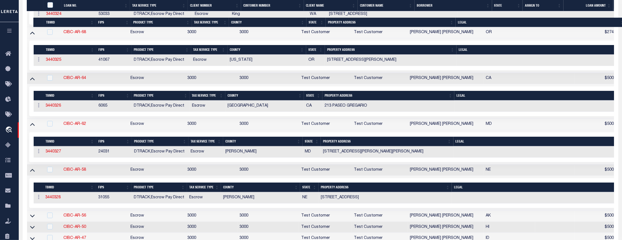
scroll to position [352, 0]
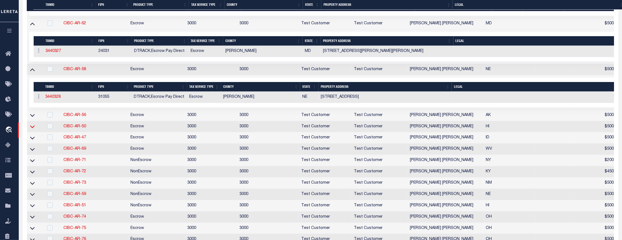
click at [33, 129] on icon at bounding box center [32, 127] width 5 height 6
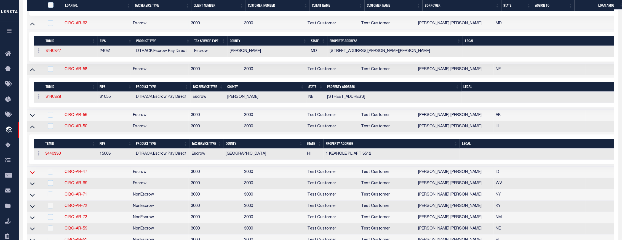
click at [32, 175] on icon at bounding box center [32, 172] width 5 height 6
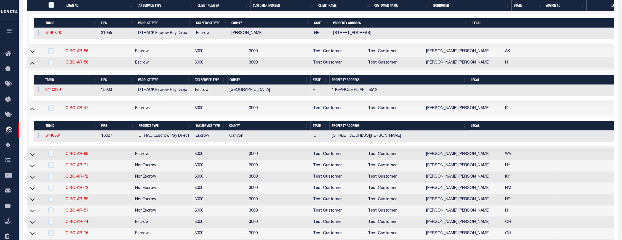
scroll to position [428, 0]
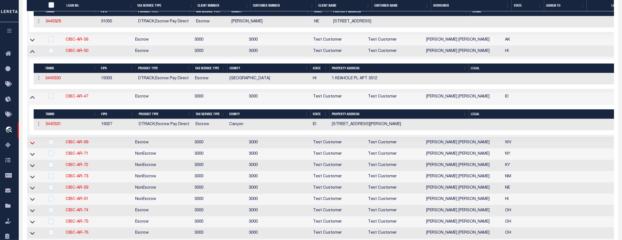
click at [33, 146] on icon at bounding box center [32, 143] width 5 height 6
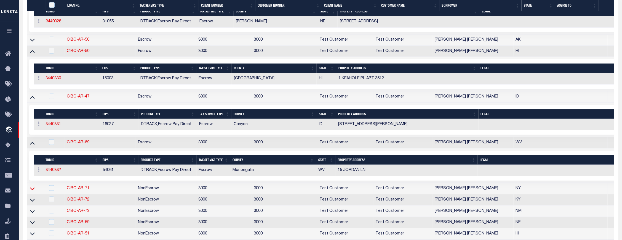
click at [32, 191] on icon at bounding box center [32, 189] width 5 height 6
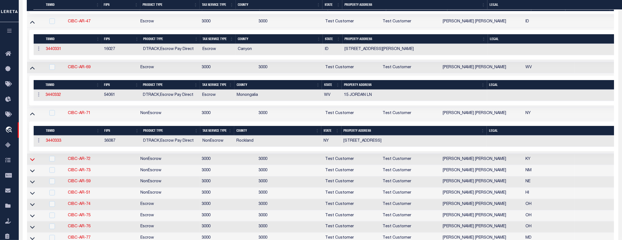
click at [33, 162] on icon at bounding box center [32, 159] width 5 height 6
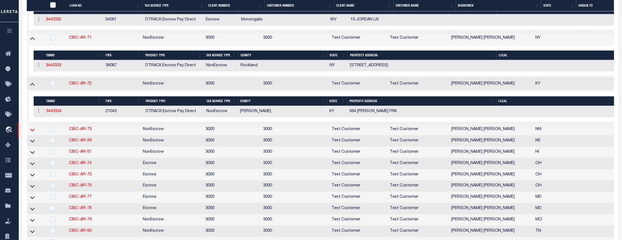
click at [34, 133] on icon at bounding box center [32, 130] width 5 height 6
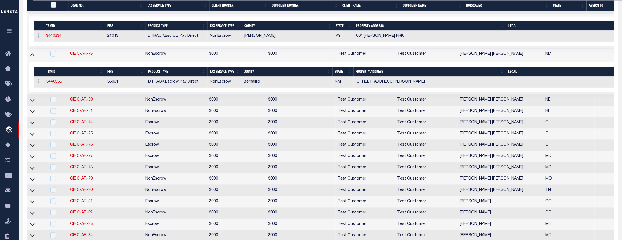
click at [34, 102] on icon at bounding box center [32, 100] width 5 height 3
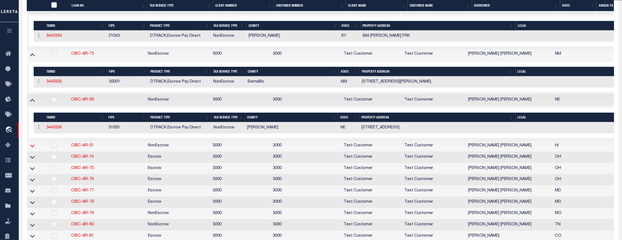
click at [31, 149] on icon at bounding box center [32, 146] width 5 height 6
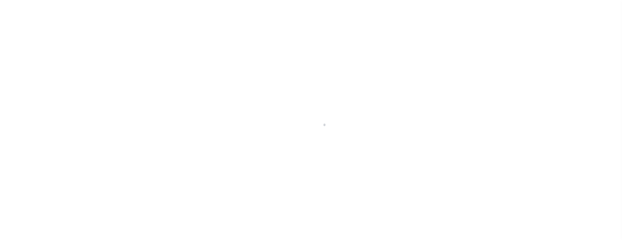
select select "1067"
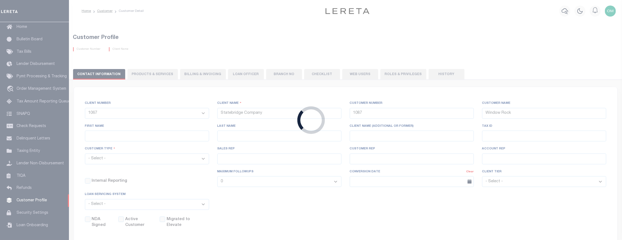
click at [33, 84] on div "Loading..." at bounding box center [311, 120] width 622 height 240
click at [34, 85] on div "Loading..." at bounding box center [311, 120] width 622 height 240
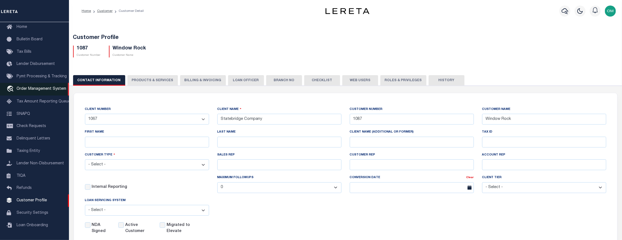
click at [26, 87] on span "Order Management System" at bounding box center [42, 89] width 50 height 4
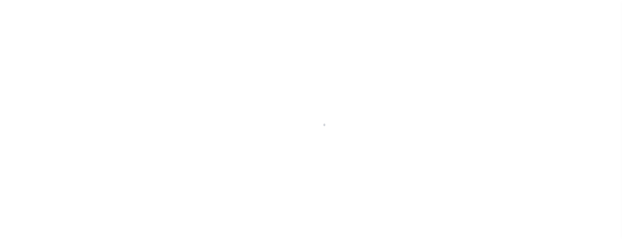
scroll to position [31, 0]
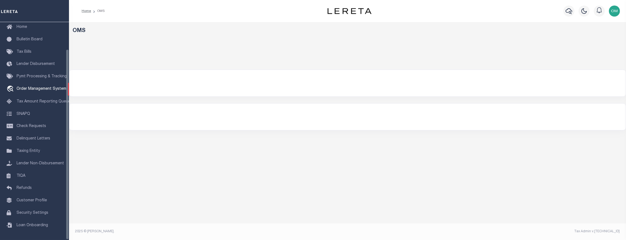
select select "200"
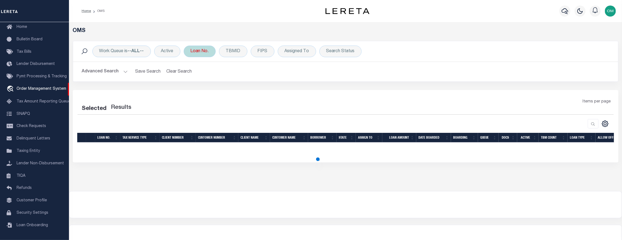
select select "200"
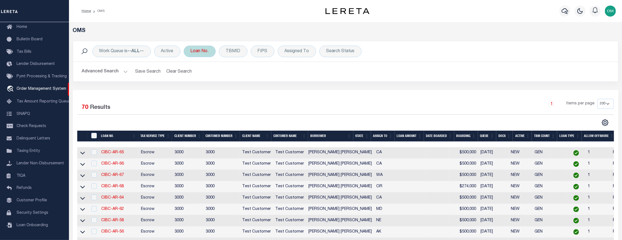
click at [210, 51] on div "Loan No." at bounding box center [200, 52] width 32 height 12
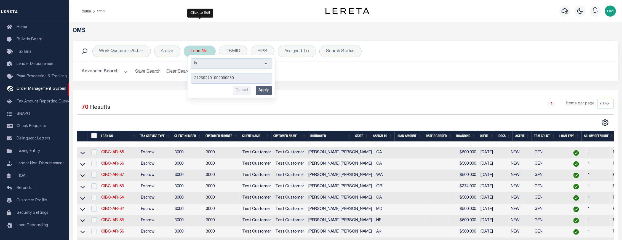
type input "272602701002000850"
click at [269, 91] on input "Apply" at bounding box center [264, 90] width 16 height 9
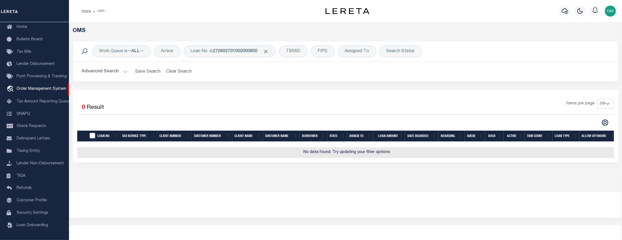
click at [218, 158] on td "No data found. Try updating your filter options" at bounding box center [347, 152] width 540 height 11
click at [248, 50] on b "272602701002000850" at bounding box center [235, 51] width 45 height 4
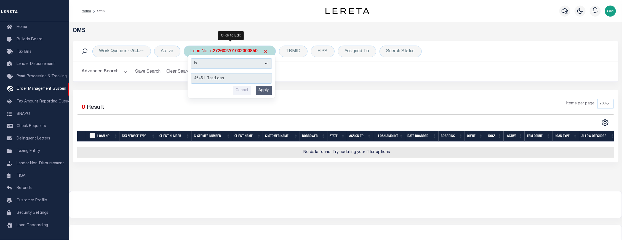
type input "46451-TestLoan"
click at [268, 90] on input "Apply" at bounding box center [264, 90] width 16 height 9
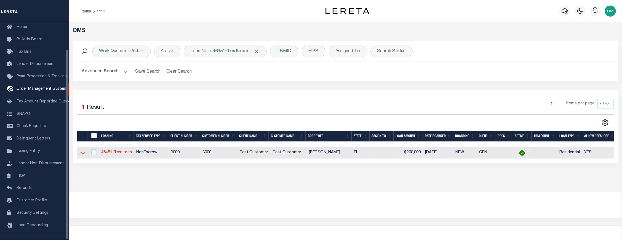
click at [82, 153] on icon at bounding box center [82, 153] width 5 height 6
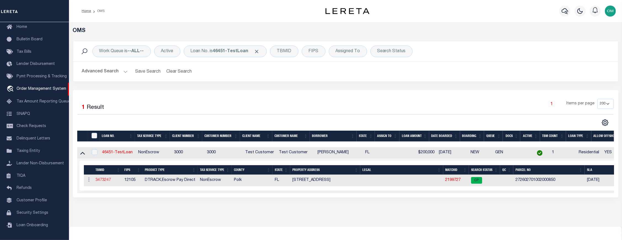
click at [105, 181] on link "3473247" at bounding box center [102, 180] width 15 height 4
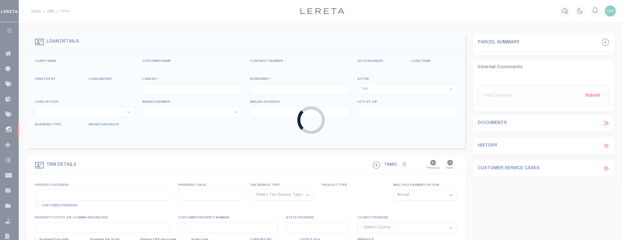
type input "46451-TestLoan"
type input "VIGNESH SUDHAKAR"
select select
type input "237 OAK CHASE PL"
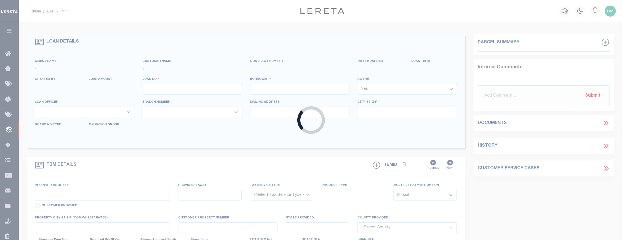
type input "DAVENPORT FL 33896-6103"
type input "07/22/2025"
select select "10"
select select "NonEscrow"
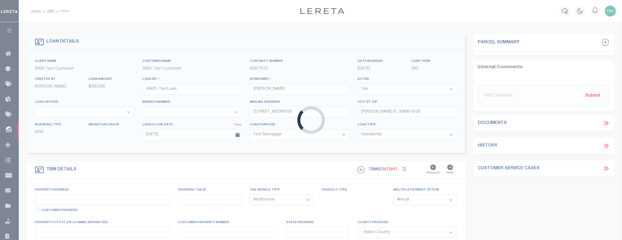
select select "127537"
select select "25317"
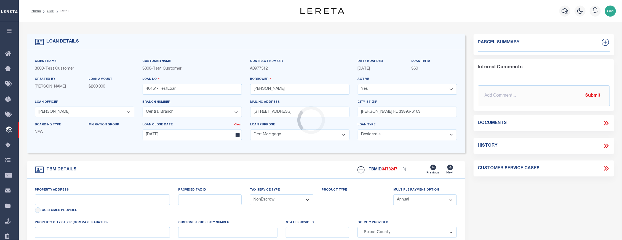
type input "237 OAK CHASE PL"
select select
type input "DAVENPORT FL 33896-6103"
type input "FL"
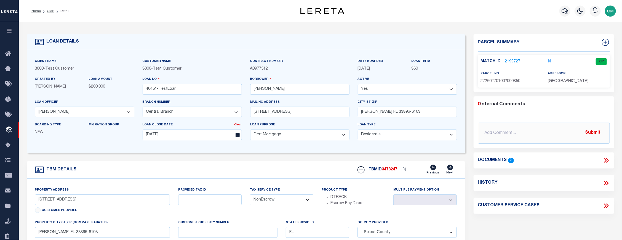
click at [229, 43] on div "LOAN DETAILS" at bounding box center [246, 42] width 439 height 16
drag, startPoint x: 247, startPoint y: 33, endPoint x: 343, endPoint y: 158, distance: 157.5
click at [342, 159] on form "LOAN DETAILS Client Name 3000 - Test Customer" at bounding box center [246, 184] width 439 height 301
click at [87, 151] on div "Client Name 3000 - Test Customer Customer Name 3000 - Test Customer 360 Yes" at bounding box center [246, 101] width 439 height 103
click at [144, 25] on div "LOAN DETAILS Client Name 3000" at bounding box center [320, 187] width 603 height 330
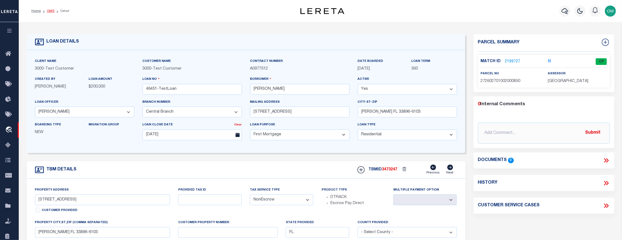
click at [49, 9] on link "OMS" at bounding box center [50, 10] width 7 height 3
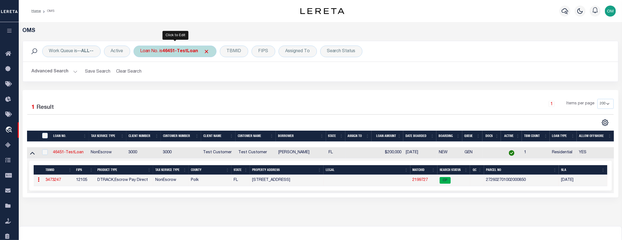
click at [167, 50] on b "46451-TestLoan" at bounding box center [181, 51] width 36 height 4
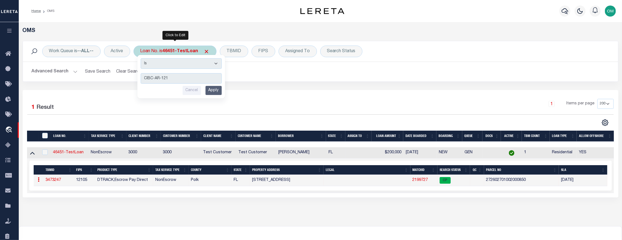
type input "CIBC-AR-121"
click at [217, 89] on input "Apply" at bounding box center [213, 90] width 16 height 9
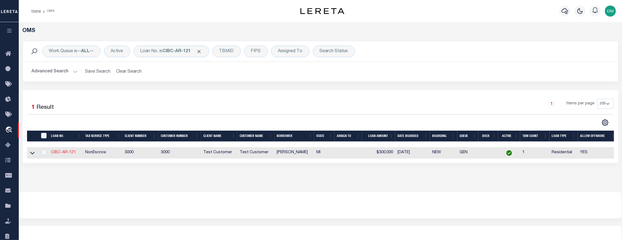
click at [58, 153] on link "CIBC-AR-121" at bounding box center [63, 152] width 25 height 4
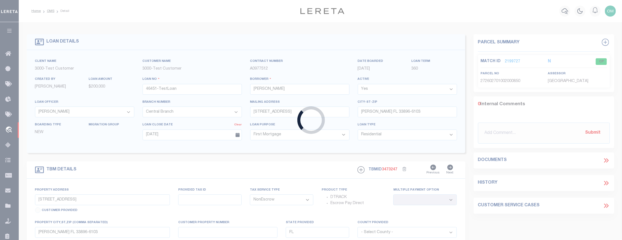
type input "CIBC-AR-121"
type input "JEREMY SMITH"
select select
type input "2517 TAYLOR ST"
type input "DETROIT MI 48206-2089"
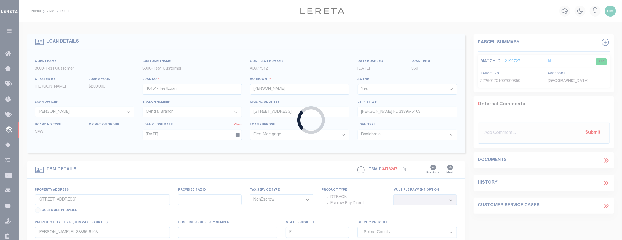
type input "09/14/2025"
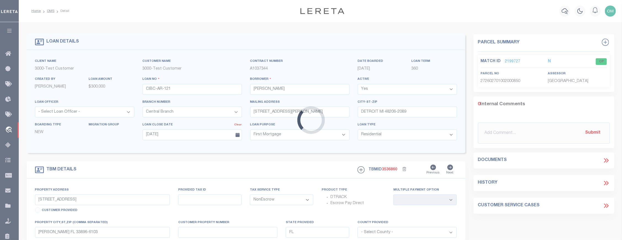
select select "25317"
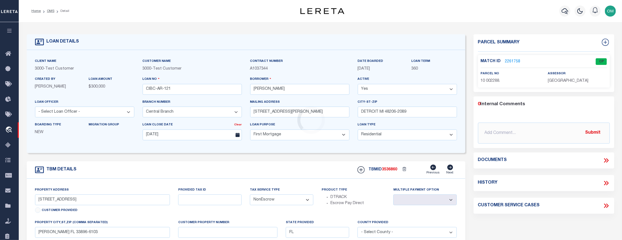
type input "2517 TAYLOR ST"
type input "DETROIT MI 48206-2089"
type input "MI"
select select "2"
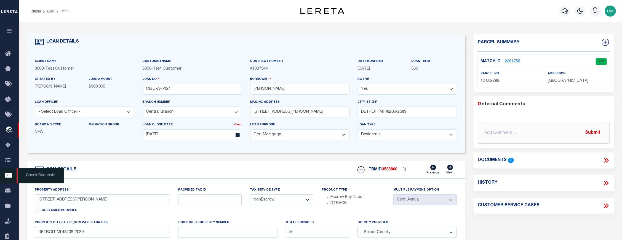
click at [20, 178] on span "Check Requests" at bounding box center [40, 175] width 47 height 15
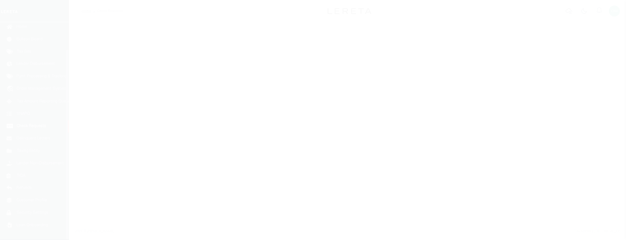
scroll to position [31, 0]
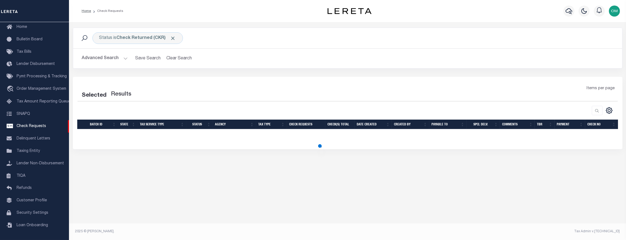
select select "50"
